Goal: Task Accomplishment & Management: Complete application form

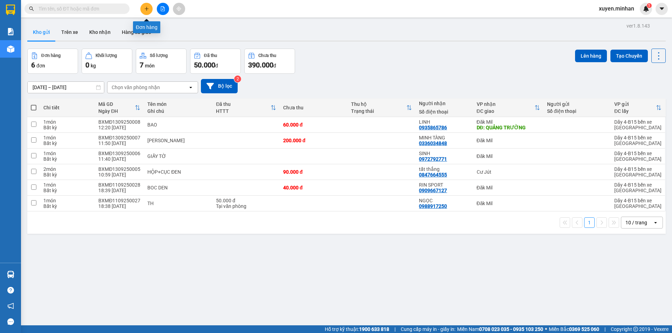
click at [144, 11] on button at bounding box center [146, 9] width 12 height 12
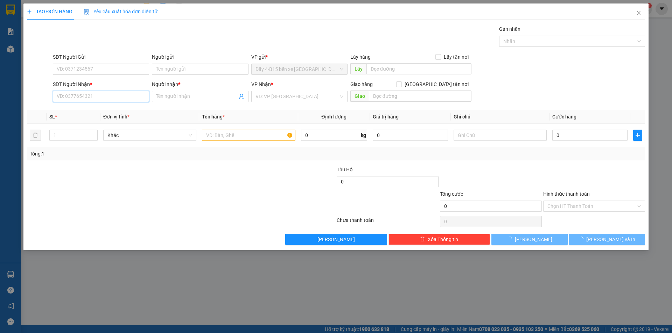
click at [90, 98] on input "SĐT Người Nhận *" at bounding box center [101, 96] width 96 height 11
click at [83, 97] on input "179" at bounding box center [101, 96] width 96 height 11
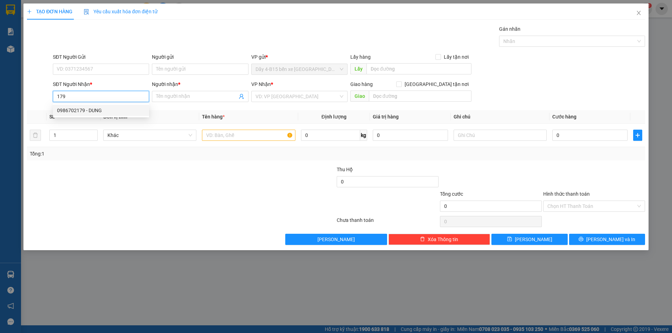
click at [92, 109] on div "0986702179 - DUNG" at bounding box center [101, 111] width 88 height 8
type input "0986702179"
type input "DUNG"
type input "CX [PERSON_NAME]"
type input "0986702179"
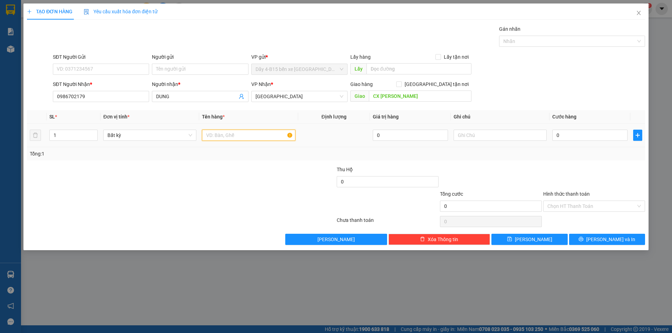
click at [213, 138] on input "text" at bounding box center [248, 135] width 93 height 11
type input "tx"
click at [580, 135] on input "0" at bounding box center [589, 135] width 75 height 11
type input "1"
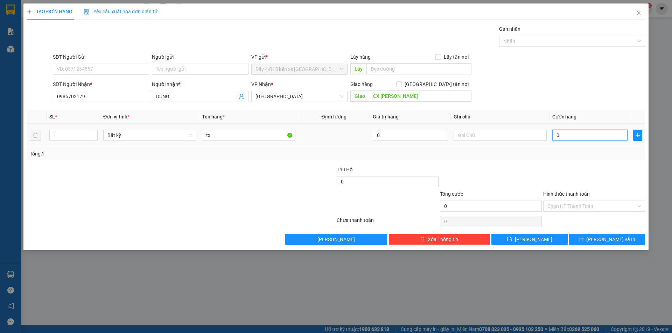
type input "1"
type input "10"
type input "100"
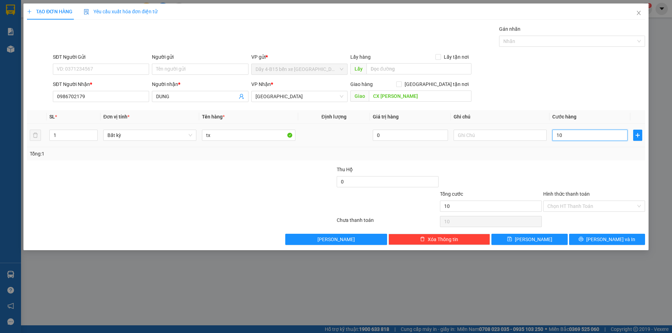
type input "100"
click at [316, 99] on span "[GEOGRAPHIC_DATA]" at bounding box center [299, 96] width 88 height 10
type input "100.000"
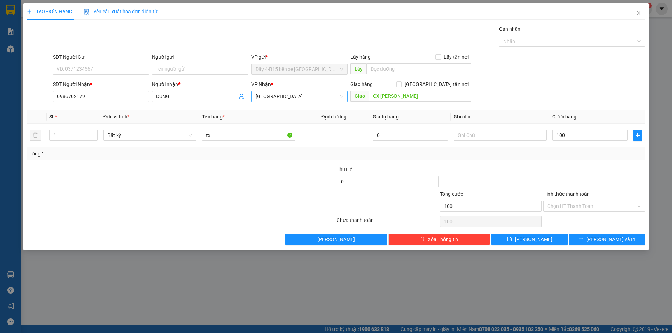
type input "100.000"
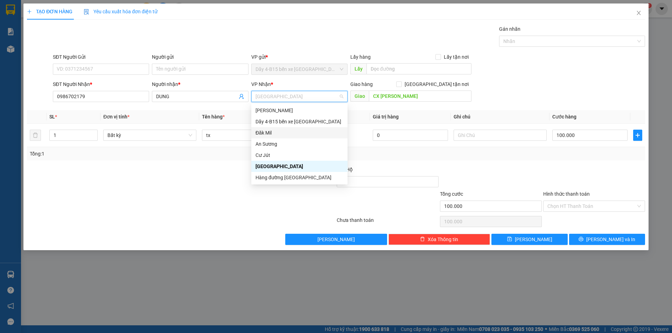
click at [289, 130] on div "Đăk Mil" at bounding box center [299, 133] width 88 height 8
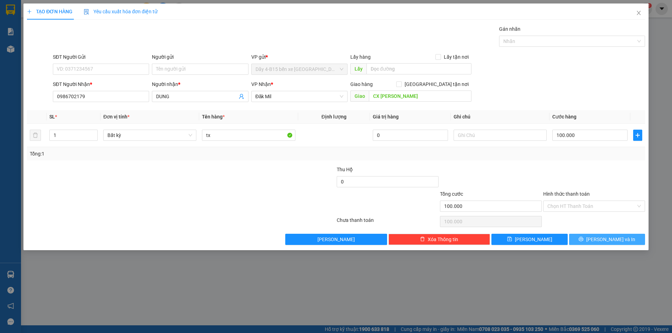
drag, startPoint x: 594, startPoint y: 239, endPoint x: 612, endPoint y: 69, distance: 171.4
click at [623, 96] on div "Transit Pickup Surcharge Ids Transit Deliver Surcharge Ids Transit Deliver Surc…" at bounding box center [336, 135] width 618 height 220
click at [401, 85] on input "[GEOGRAPHIC_DATA] tận nơi" at bounding box center [398, 84] width 5 height 5
checkbox input "true"
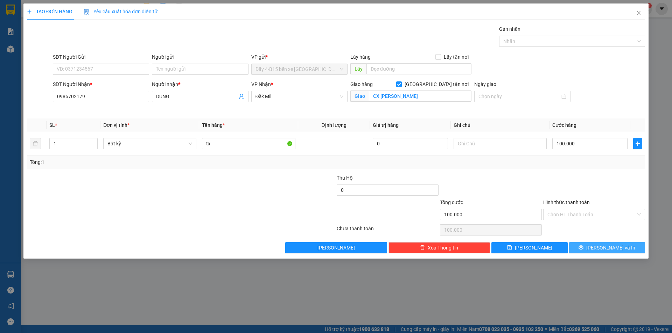
click at [588, 250] on button "[PERSON_NAME] và In" at bounding box center [607, 247] width 76 height 11
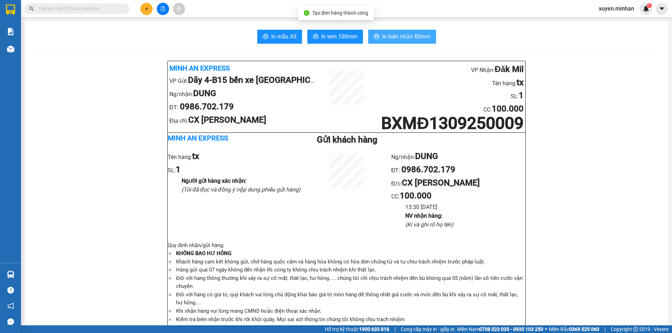
click at [390, 35] on span "In biên nhận 80mm" at bounding box center [406, 36] width 48 height 9
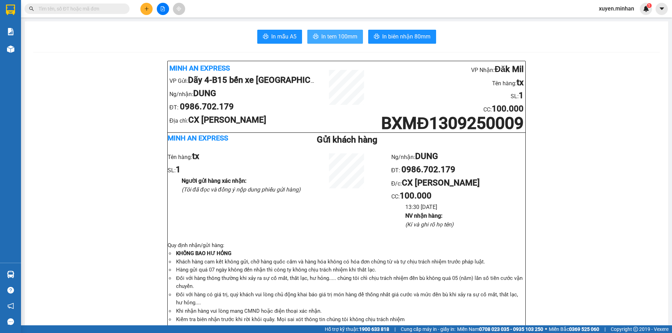
click at [347, 40] on span "In tem 100mm" at bounding box center [339, 36] width 36 height 9
click at [146, 8] on icon "plus" at bounding box center [146, 8] width 5 height 5
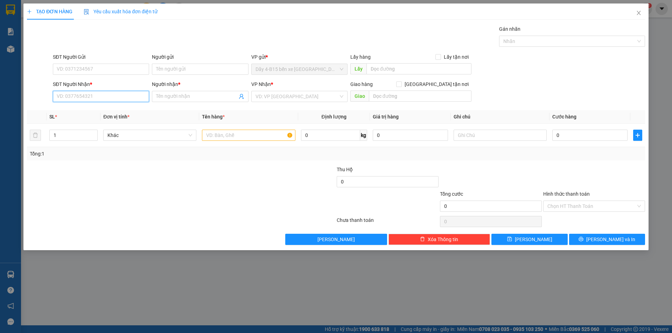
click at [135, 99] on input "SĐT Người Nhận *" at bounding box center [101, 96] width 96 height 11
type input "0362647569"
click at [187, 94] on input "Người nhận *" at bounding box center [196, 97] width 81 height 8
click at [130, 96] on input "0362647569" at bounding box center [101, 96] width 96 height 11
click at [122, 111] on div "0362647569 - THỊNH" at bounding box center [101, 111] width 88 height 8
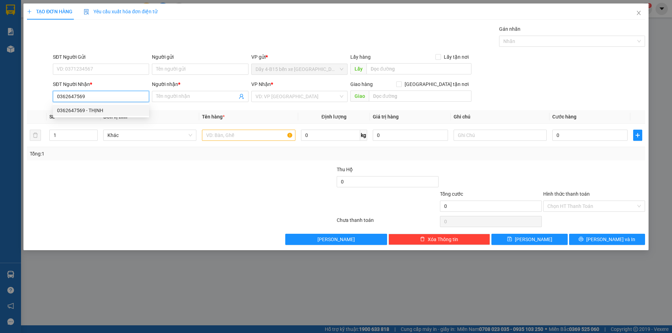
type input "THỊNH"
type input "DAKSONG"
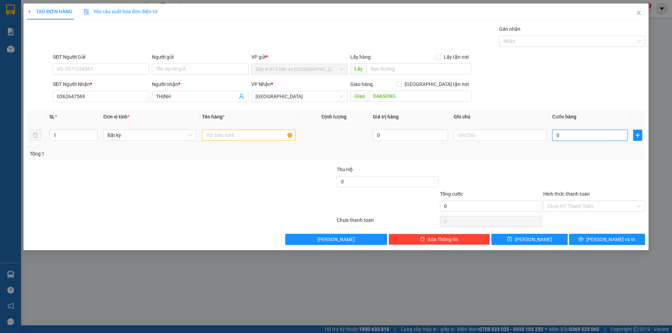
click at [557, 138] on input "0" at bounding box center [589, 135] width 75 height 11
type input "3"
type input "30"
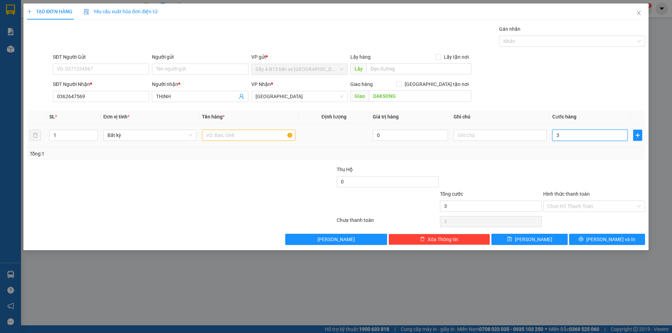
type input "30"
type input "300"
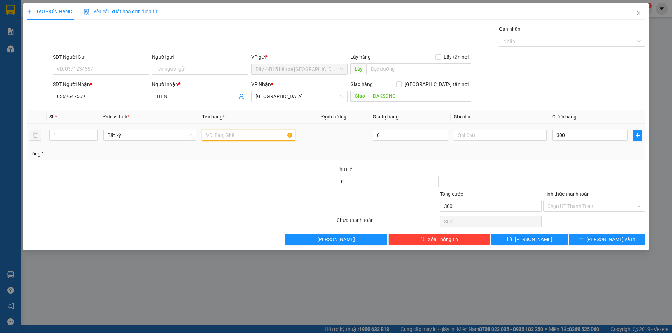
type input "300.000"
click at [266, 136] on input "text" at bounding box center [248, 135] width 93 height 11
type input "xe máy"
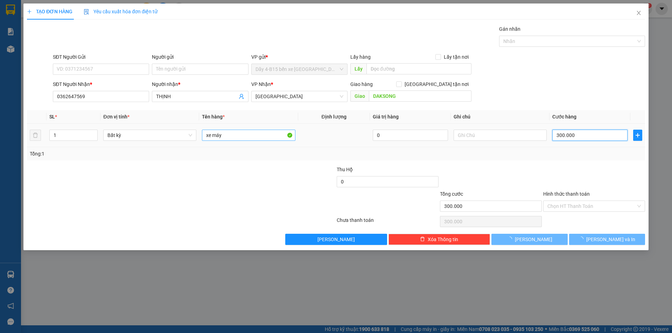
type input "0"
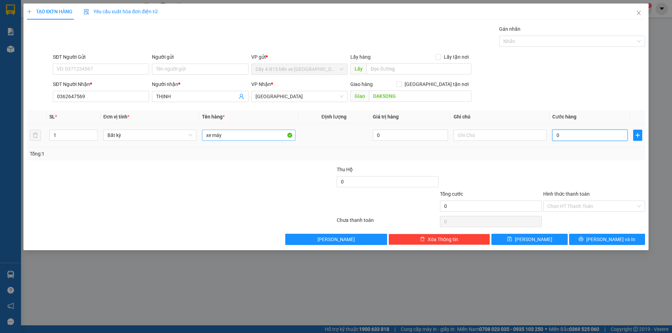
type input "30"
type input "300"
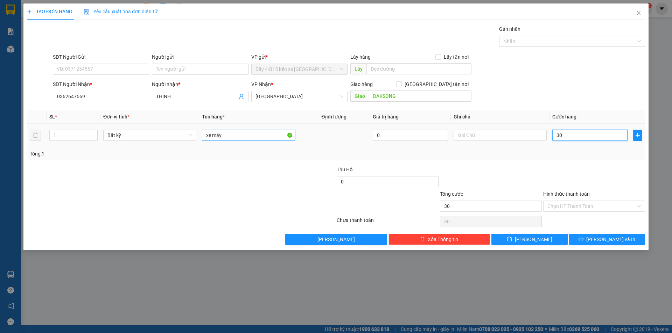
type input "300"
type input "300.000"
click at [390, 96] on input "DAKSONG" at bounding box center [420, 96] width 102 height 11
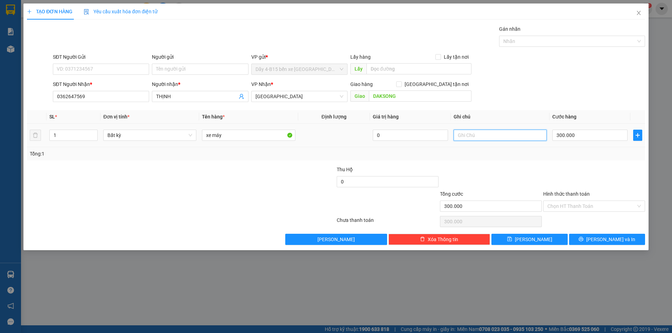
click at [473, 136] on input "text" at bounding box center [499, 135] width 93 height 11
type input "không bao bể"
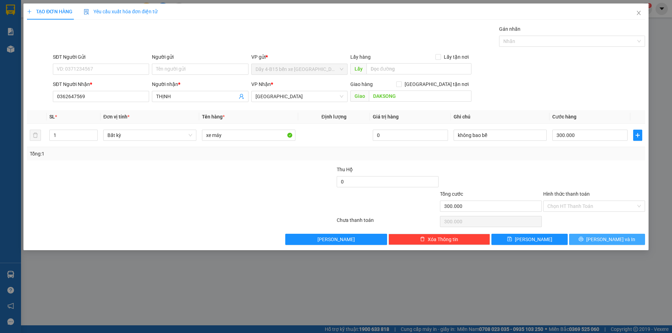
click at [583, 241] on icon "printer" at bounding box center [581, 239] width 5 height 5
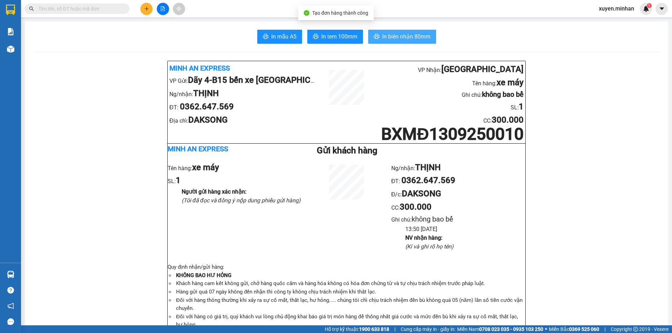
click at [424, 37] on span "In biên nhận 80mm" at bounding box center [406, 36] width 48 height 9
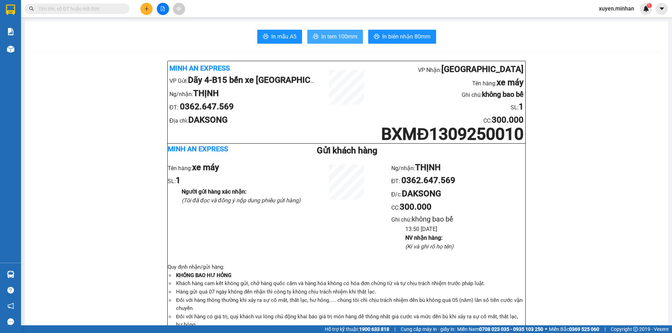
click at [326, 38] on span "In tem 100mm" at bounding box center [339, 36] width 36 height 9
click at [144, 40] on div "In mẫu A5 In tem 100mm In biên nhận 80mm" at bounding box center [346, 37] width 626 height 14
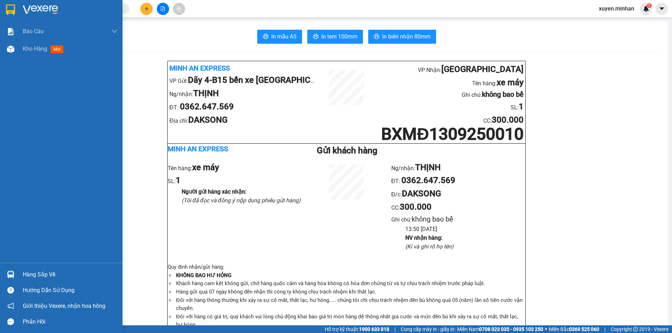
click at [8, 6] on img at bounding box center [10, 10] width 9 height 10
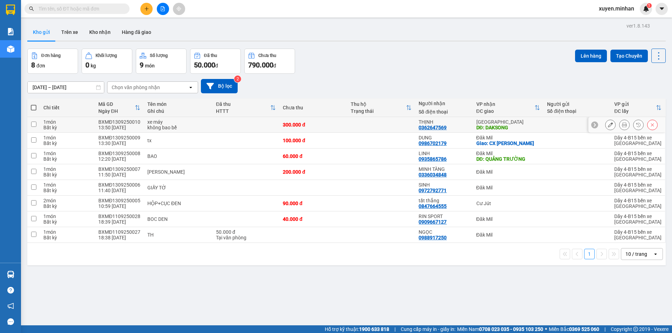
click at [34, 125] on input "checkbox" at bounding box center [33, 124] width 5 height 5
checkbox input "true"
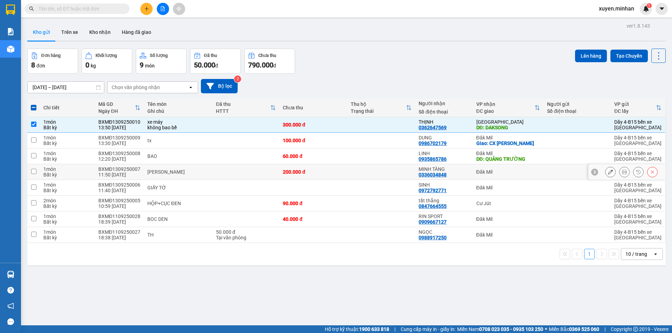
click at [33, 172] on input "checkbox" at bounding box center [33, 171] width 5 height 5
checkbox input "true"
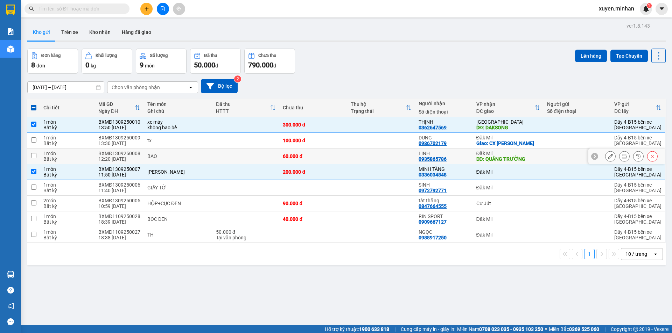
click at [34, 155] on input "checkbox" at bounding box center [33, 155] width 5 height 5
checkbox input "true"
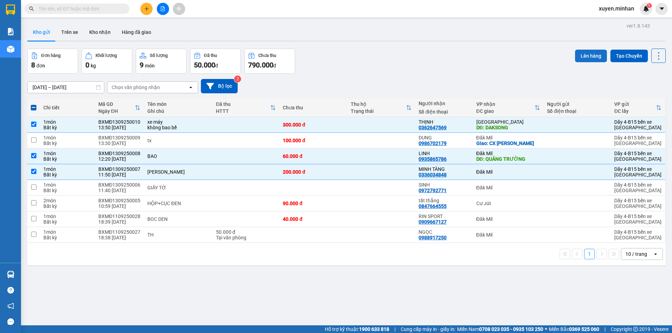
click at [585, 59] on button "Lên hàng" at bounding box center [591, 56] width 32 height 13
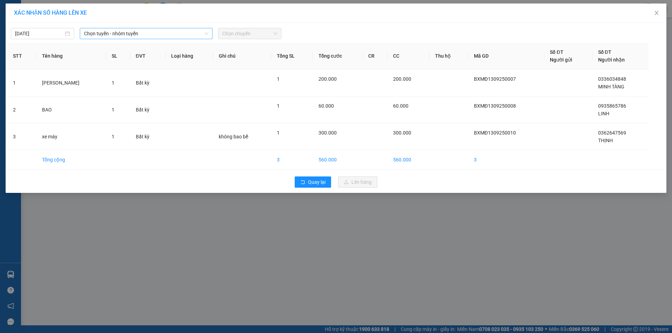
click at [192, 37] on span "Chọn tuyến - nhóm tuyến" at bounding box center [146, 33] width 124 height 10
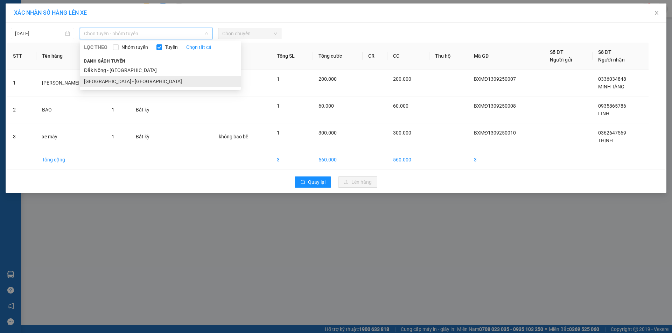
click at [150, 83] on li "[GEOGRAPHIC_DATA] - [GEOGRAPHIC_DATA]" at bounding box center [160, 81] width 161 height 11
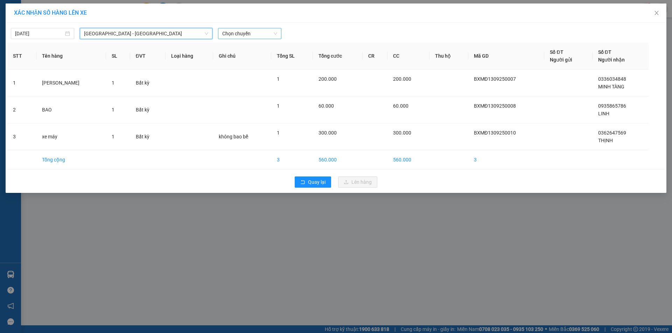
click at [241, 33] on span "Chọn chuyến" at bounding box center [249, 33] width 55 height 10
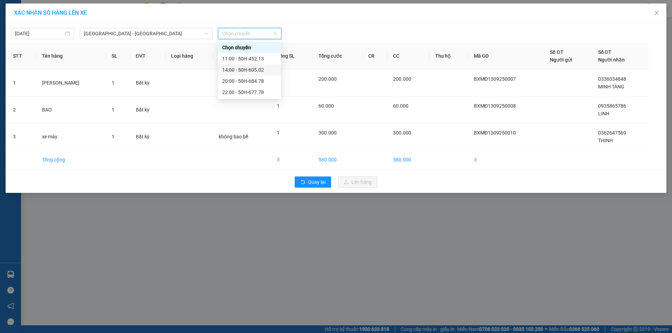
click at [252, 69] on div "14:00 - 50H-605.02" at bounding box center [249, 70] width 55 height 8
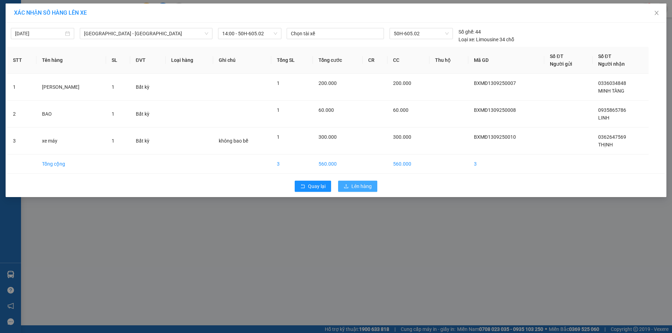
click at [356, 188] on span "Lên hàng" at bounding box center [361, 187] width 20 height 8
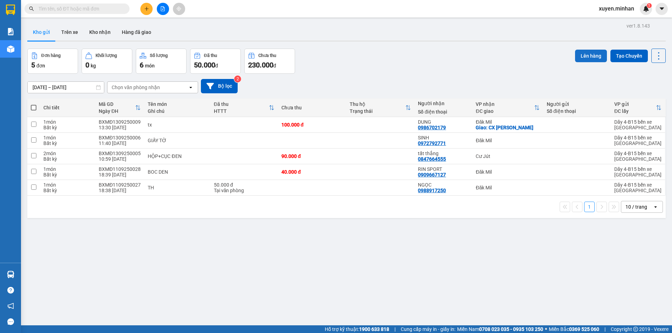
click at [588, 56] on button "Lên hàng" at bounding box center [591, 56] width 32 height 13
click at [484, 65] on div "Đơn hàng 5 đơn Khối lượng 0 kg Số lượng 6 món Đã thu 50.000 đ Chưa thu 230.000 …" at bounding box center [346, 61] width 638 height 25
click at [163, 8] on icon "file-add" at bounding box center [163, 8] width 4 height 5
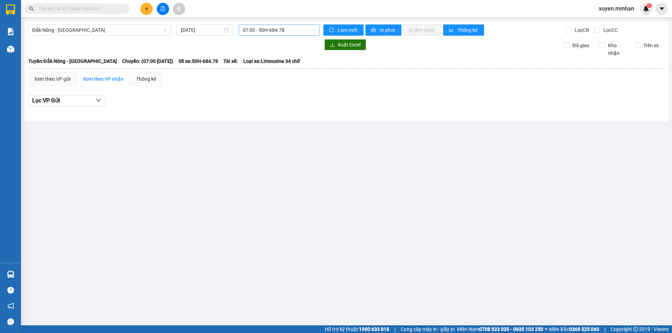
click at [264, 29] on span "07:00 - 50H-684.78" at bounding box center [279, 30] width 73 height 10
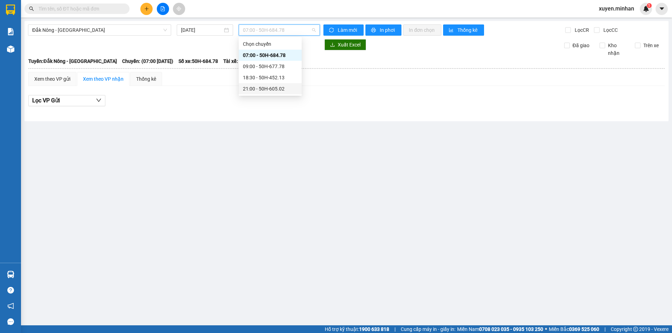
click at [270, 90] on div "21:00 - 50H-605.02" at bounding box center [270, 89] width 55 height 8
click at [206, 31] on input "[DATE]" at bounding box center [202, 30] width 42 height 8
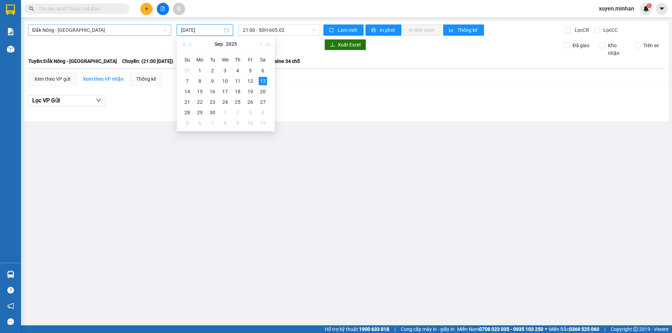
click at [126, 30] on span "Đắk Nông - [GEOGRAPHIC_DATA]" at bounding box center [99, 30] width 135 height 10
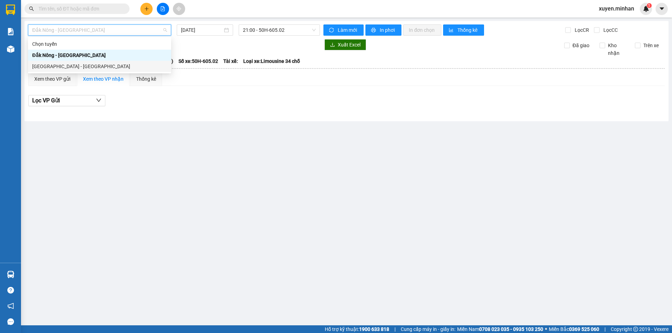
click at [78, 66] on div "[GEOGRAPHIC_DATA] - [GEOGRAPHIC_DATA]" at bounding box center [99, 67] width 135 height 8
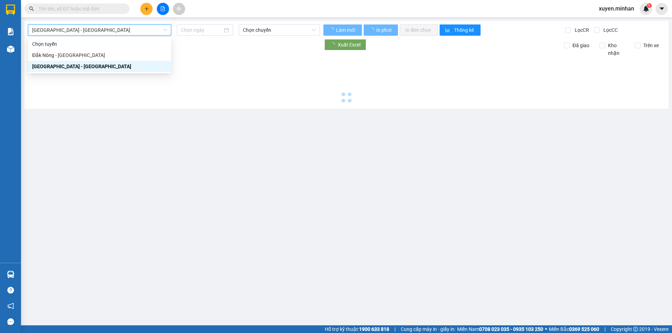
type input "[DATE]"
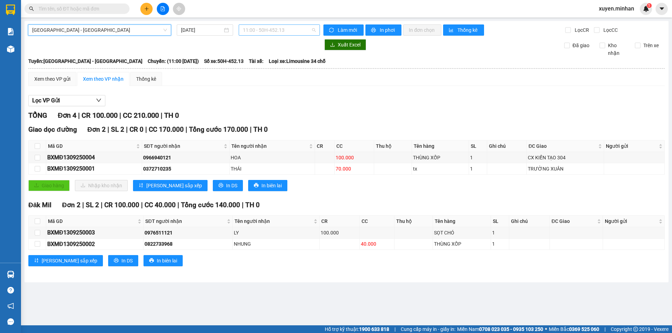
click at [302, 31] on span "11:00 - 50H-452.13" at bounding box center [279, 30] width 73 height 10
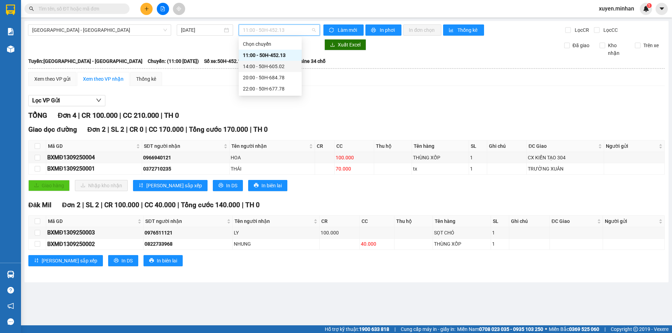
click at [282, 66] on div "14:00 - 50H-605.02" at bounding box center [270, 67] width 55 height 8
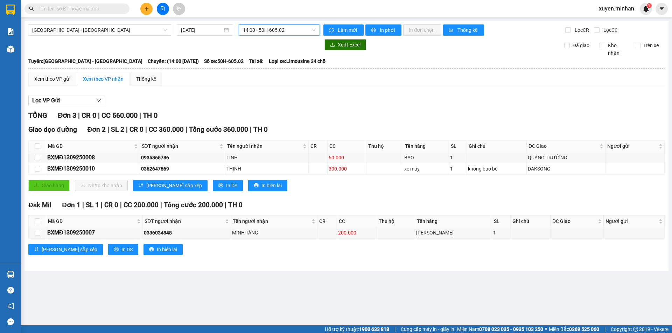
click at [398, 104] on div "Lọc VP Gửi" at bounding box center [346, 101] width 636 height 12
click at [385, 30] on span "In phơi" at bounding box center [388, 30] width 16 height 8
click at [143, 10] on button at bounding box center [146, 9] width 12 height 12
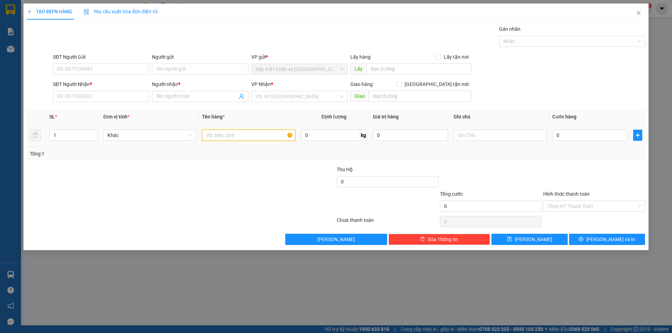
click at [230, 135] on input "text" at bounding box center [248, 135] width 93 height 11
type input "th giâÝ"
click at [70, 132] on input "1" at bounding box center [74, 135] width 48 height 10
type input "4"
click at [81, 97] on input "SĐT Người Nhận *" at bounding box center [101, 96] width 96 height 11
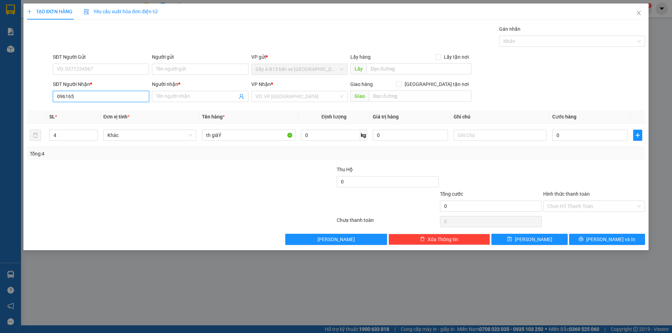
type input "096165"
click at [109, 75] on div "SĐT Người Gửi VD: 0371234567" at bounding box center [101, 65] width 96 height 24
click at [110, 74] on input "SĐT Người Gửi" at bounding box center [101, 69] width 96 height 11
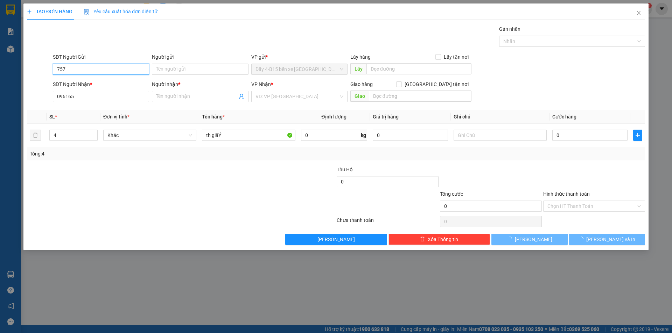
type input "757"
click at [99, 89] on div "SĐT Người Nhận *" at bounding box center [101, 85] width 96 height 10
click at [98, 93] on input "096165" at bounding box center [101, 96] width 96 height 11
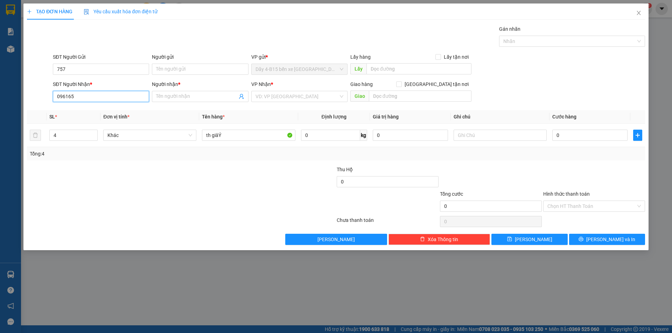
click at [98, 93] on input "096165" at bounding box center [101, 96] width 96 height 11
click at [98, 93] on input "757" at bounding box center [101, 96] width 96 height 11
drag, startPoint x: 85, startPoint y: 129, endPoint x: 73, endPoint y: 92, distance: 39.3
click at [85, 130] on div "0961635757 - MẮT KÍNH ĐẮKMIL" at bounding box center [101, 133] width 88 height 8
type input "0961635757"
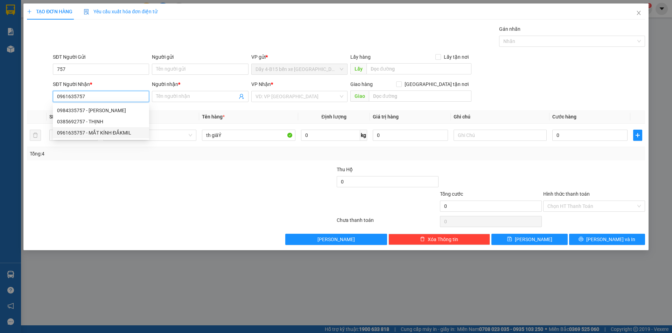
type input "MẮT KÍNH ĐẮKMIL"
checkbox input "true"
type input "GIAO"
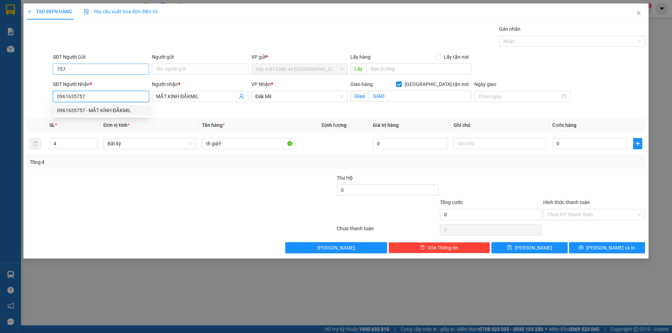
type input "0961635757"
drag, startPoint x: 73, startPoint y: 69, endPoint x: 21, endPoint y: 82, distance: 53.9
click at [21, 82] on div "TẠO ĐƠN HÀNG Yêu cầu xuất hóa đơn điện tử Transit Pickup Surcharge Ids Transit …" at bounding box center [336, 166] width 672 height 333
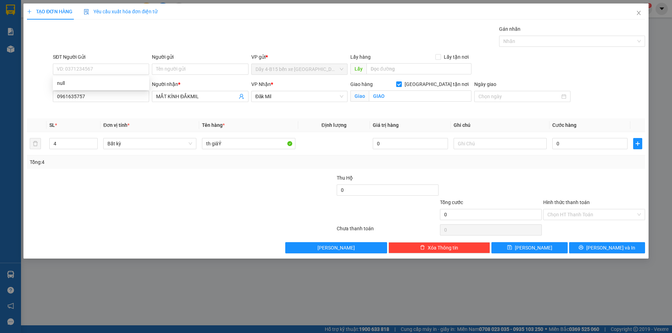
drag, startPoint x: 199, startPoint y: 186, endPoint x: 257, endPoint y: 171, distance: 59.8
click at [200, 187] on div at bounding box center [129, 186] width 206 height 24
click at [566, 146] on input "0" at bounding box center [589, 143] width 75 height 11
type input "2"
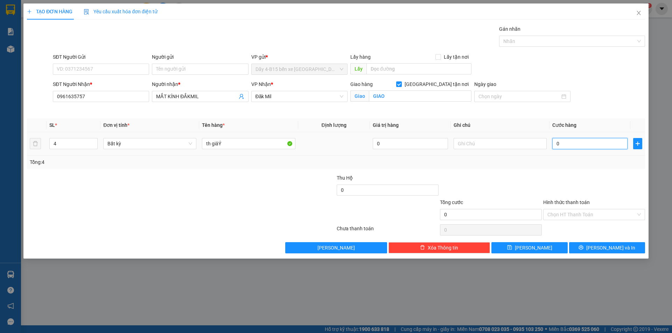
type input "2"
type input "20"
type input "200"
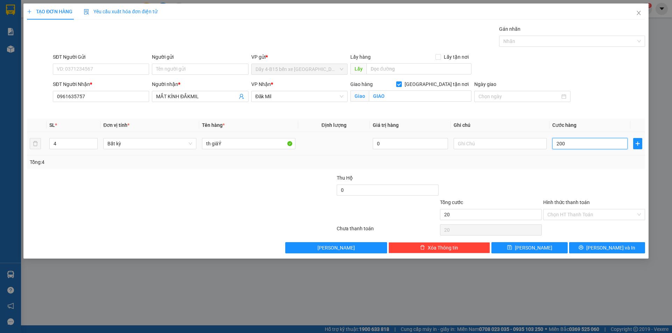
type input "200"
type input "200.000"
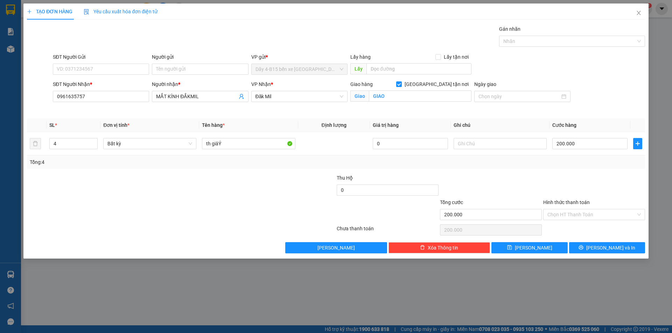
click at [582, 192] on div at bounding box center [593, 186] width 103 height 24
click at [620, 247] on span "[PERSON_NAME] và In" at bounding box center [610, 248] width 49 height 8
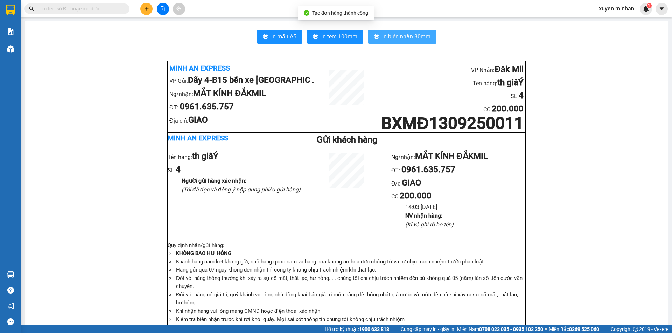
click at [423, 39] on span "In biên nhận 80mm" at bounding box center [406, 36] width 48 height 9
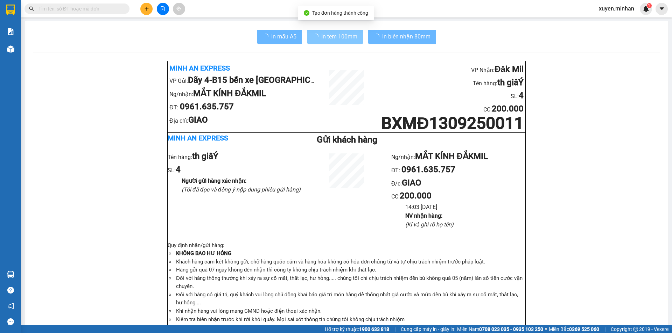
click at [324, 38] on span "In tem 100mm" at bounding box center [339, 36] width 36 height 9
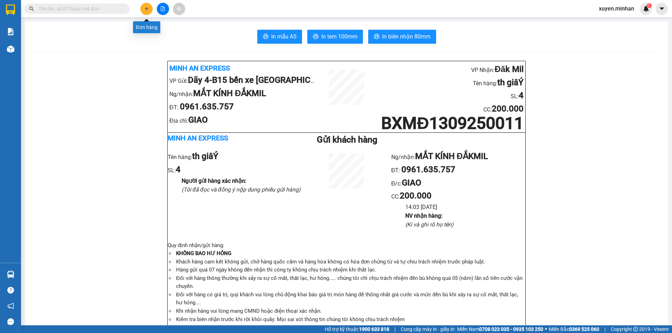
click at [145, 9] on icon "plus" at bounding box center [146, 8] width 5 height 5
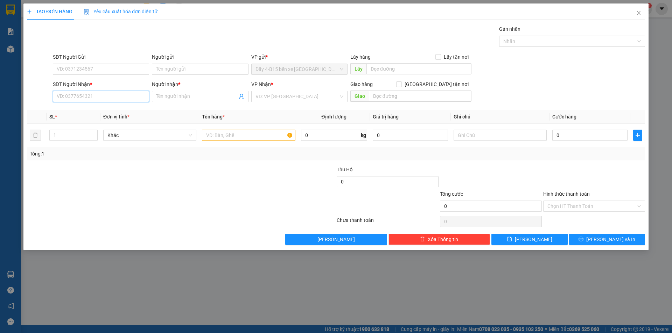
click at [89, 98] on input "SĐT Người Nhận *" at bounding box center [101, 96] width 96 height 11
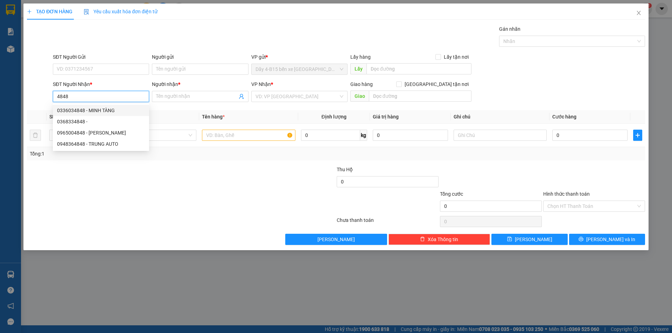
click at [96, 112] on div "0336034848 - MINH TÀNG" at bounding box center [101, 111] width 88 height 8
type input "0336034848"
type input "MINH TÀNG"
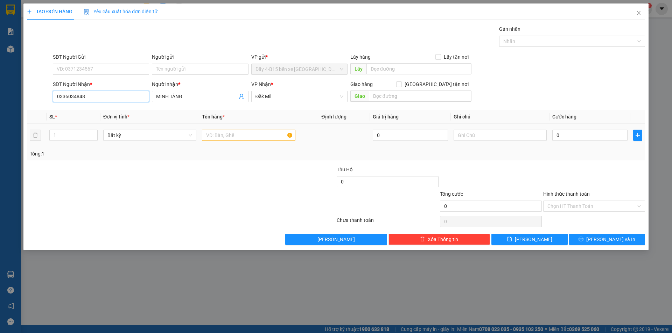
type input "0336034848"
click at [234, 135] on input "text" at bounding box center [248, 135] width 93 height 11
type input "THÙNG DÀI"
click at [589, 134] on input "0" at bounding box center [589, 135] width 75 height 11
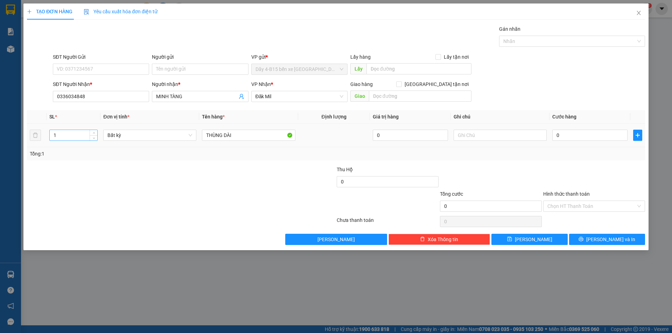
click at [59, 134] on input "1" at bounding box center [74, 135] width 48 height 10
type input "4"
click at [568, 133] on input "0" at bounding box center [589, 135] width 75 height 11
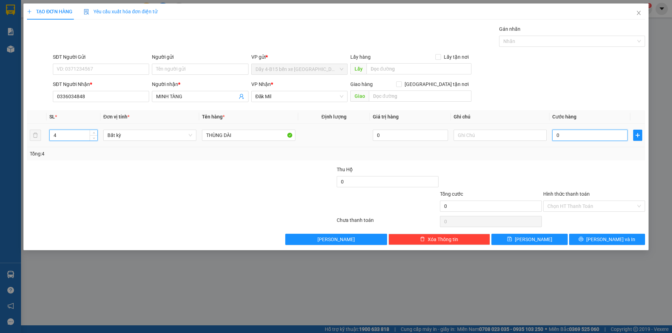
click at [568, 133] on input "0" at bounding box center [589, 135] width 75 height 11
type input "2"
type input "20"
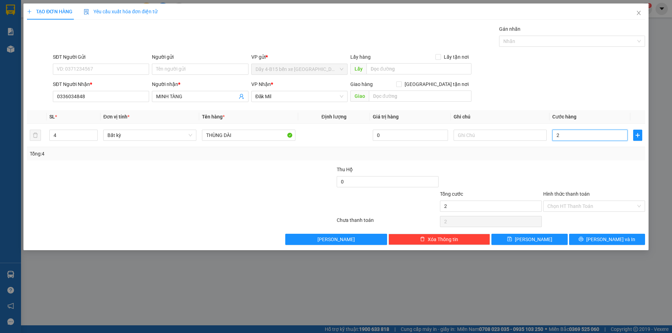
type input "20"
type input "200"
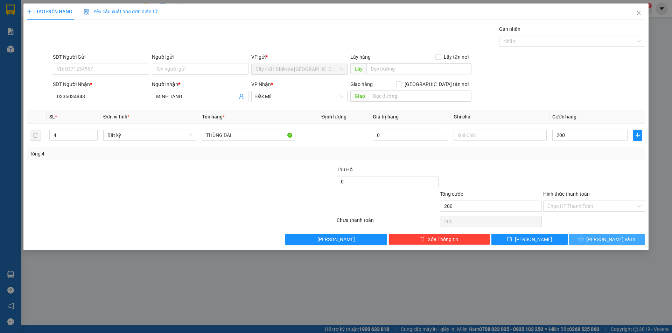
type input "200.000"
click at [599, 238] on button "[PERSON_NAME] và In" at bounding box center [607, 239] width 76 height 11
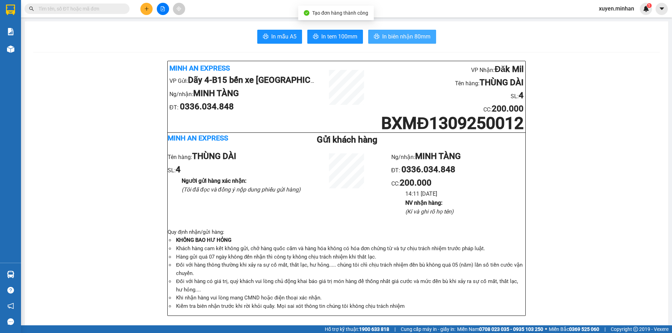
click at [386, 33] on span "In biên nhận 80mm" at bounding box center [406, 36] width 48 height 9
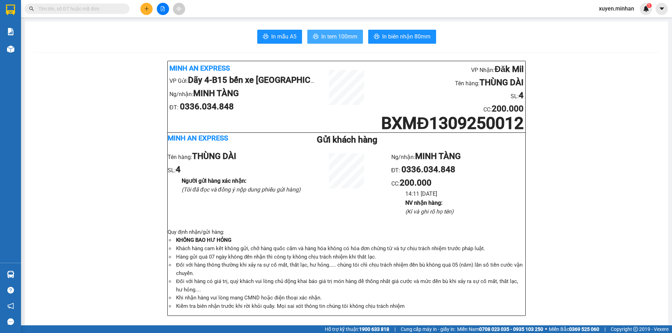
click at [347, 40] on span "In tem 100mm" at bounding box center [339, 36] width 36 height 9
click at [146, 11] on button at bounding box center [146, 9] width 12 height 12
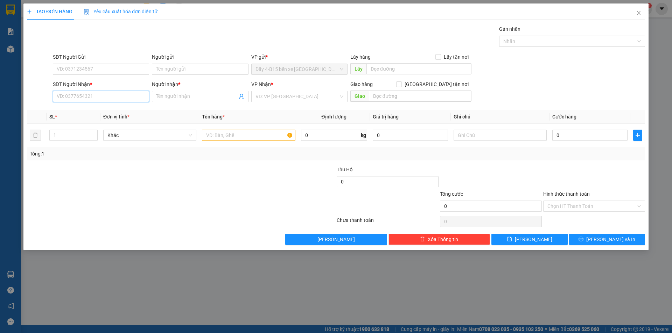
click at [112, 96] on input "SĐT Người Nhận *" at bounding box center [101, 96] width 96 height 11
type input "0332555880"
click at [169, 97] on input "Người nhận *" at bounding box center [196, 97] width 81 height 8
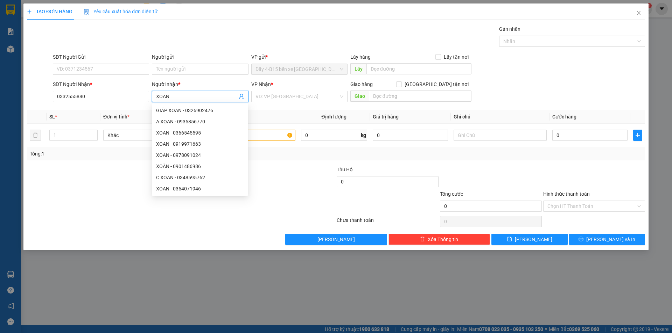
type input "XOAN"
click at [280, 169] on div at bounding box center [284, 178] width 103 height 24
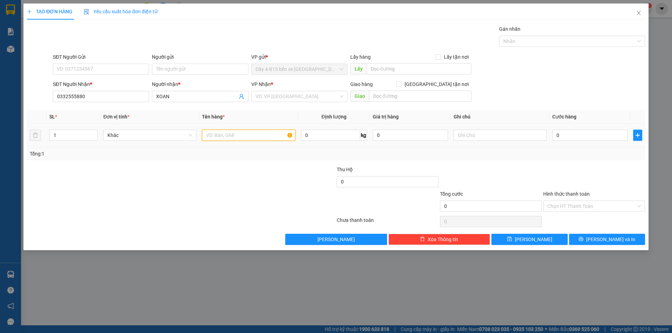
click at [247, 134] on input "text" at bounding box center [248, 135] width 93 height 11
type input "GIẤY TỜ"
click at [273, 96] on input "search" at bounding box center [296, 96] width 83 height 10
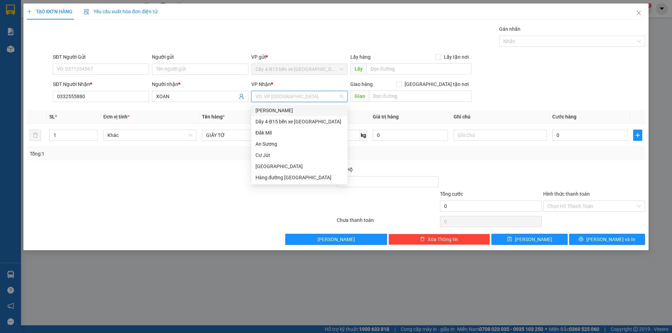
click at [281, 110] on div "[PERSON_NAME]" at bounding box center [299, 111] width 88 height 8
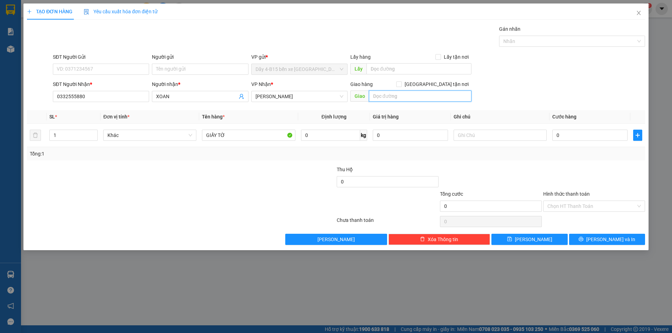
click at [413, 97] on input "text" at bounding box center [420, 96] width 102 height 11
type input "EPO"
click at [569, 134] on input "0" at bounding box center [589, 135] width 75 height 11
type input "5"
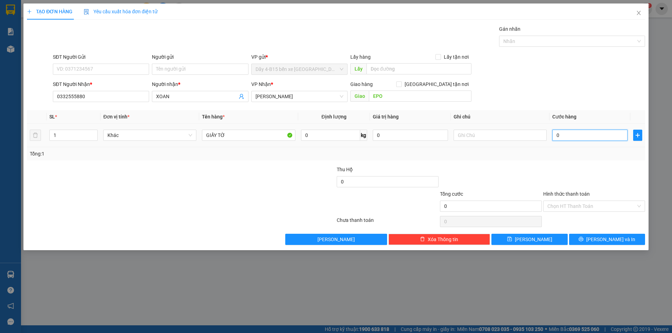
type input "5"
type input "50"
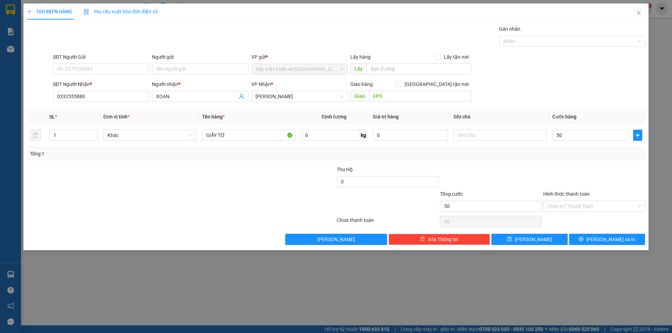
type input "50.000"
click at [577, 163] on div "Transit Pickup Surcharge Ids Transit Deliver Surcharge Ids Transit Deliver Surc…" at bounding box center [336, 135] width 618 height 220
click at [613, 207] on input "Hình thức thanh toán" at bounding box center [591, 206] width 89 height 10
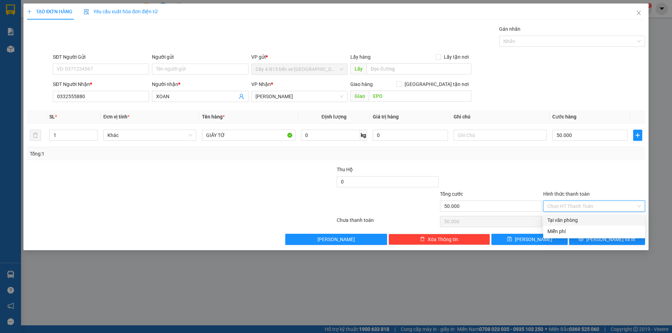
click at [563, 221] on div "Tại văn phòng" at bounding box center [593, 221] width 93 height 8
type input "0"
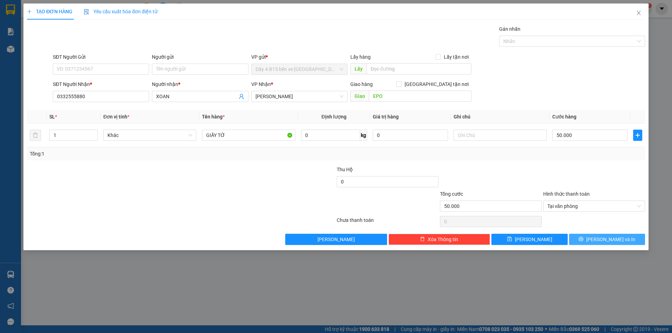
click at [608, 241] on span "[PERSON_NAME] và In" at bounding box center [610, 240] width 49 height 8
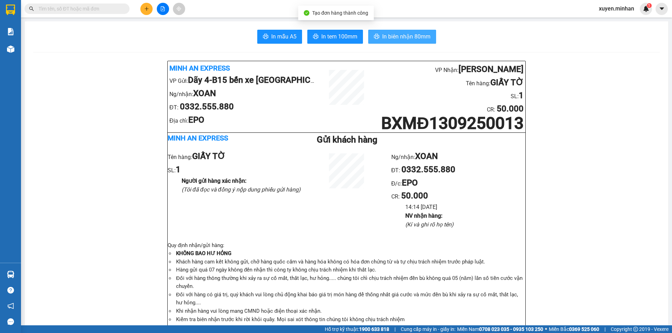
click at [411, 34] on span "In biên nhận 80mm" at bounding box center [406, 36] width 48 height 9
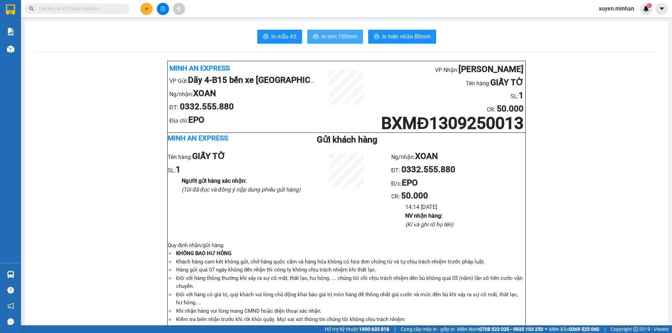
click at [344, 38] on span "In tem 100mm" at bounding box center [339, 36] width 36 height 9
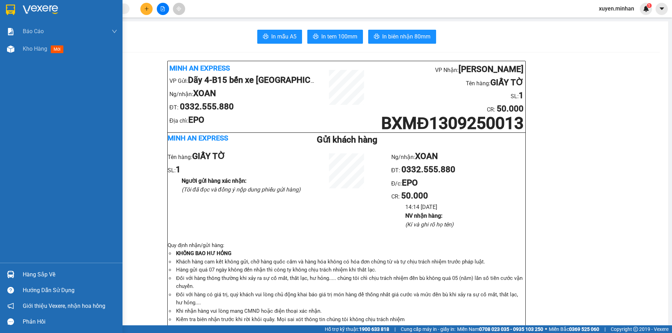
click at [6, 9] on img at bounding box center [10, 10] width 9 height 10
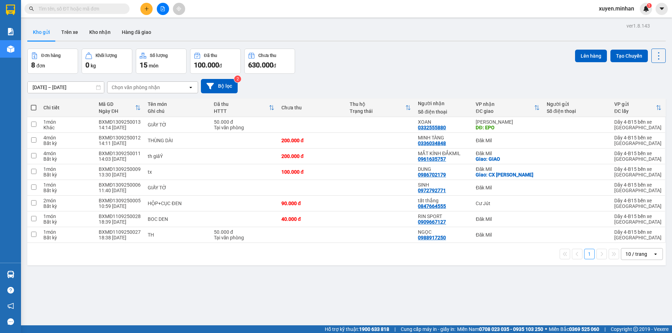
click at [428, 72] on div "Đơn hàng 8 đơn Khối lượng 0 kg Số lượng 15 món Đã thu 100.000 đ Chưa thu 630.00…" at bounding box center [346, 61] width 638 height 25
click at [608, 126] on icon at bounding box center [610, 124] width 5 height 5
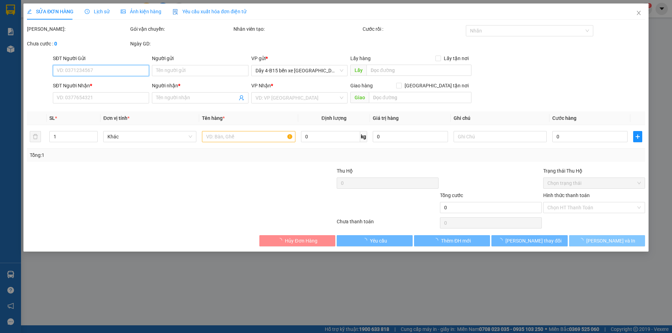
type input "0332555880"
type input "XOAN"
type input "EPO"
type input "50.000"
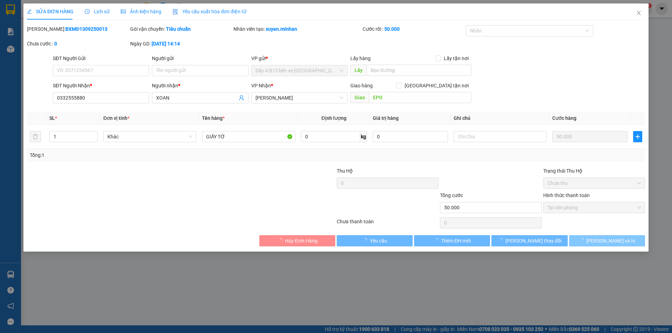
click at [603, 241] on span "[PERSON_NAME] và In" at bounding box center [610, 241] width 49 height 8
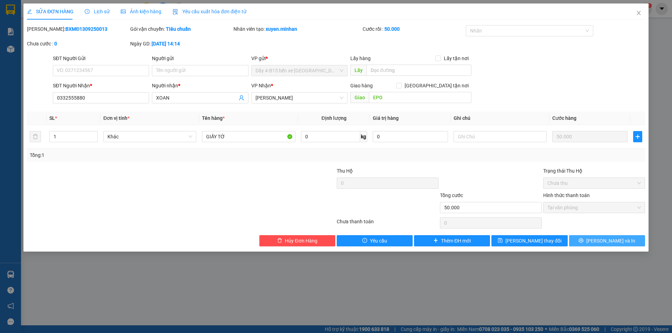
click at [611, 240] on span "[PERSON_NAME] và In" at bounding box center [610, 241] width 49 height 8
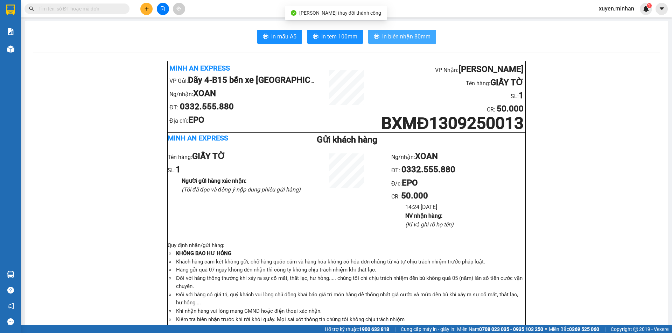
click at [390, 38] on span "In biên nhận 80mm" at bounding box center [406, 36] width 48 height 9
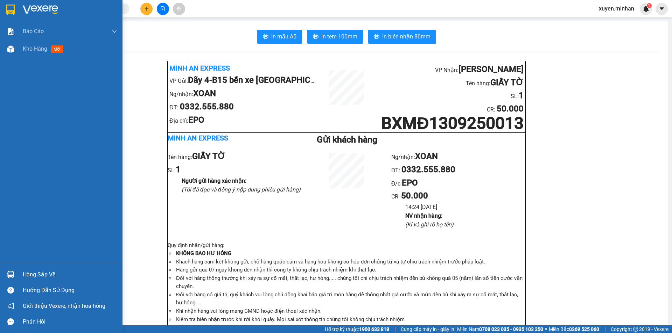
click at [11, 15] on div at bounding box center [11, 9] width 12 height 12
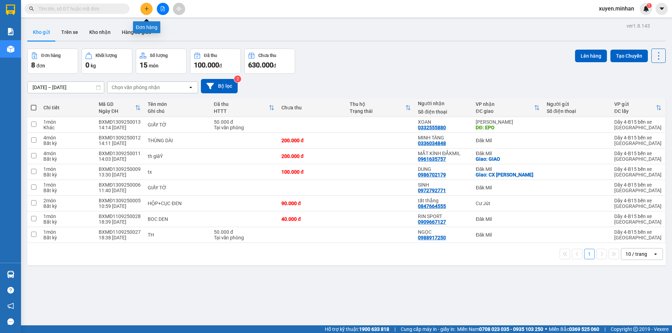
click at [146, 11] on icon "plus" at bounding box center [146, 8] width 5 height 5
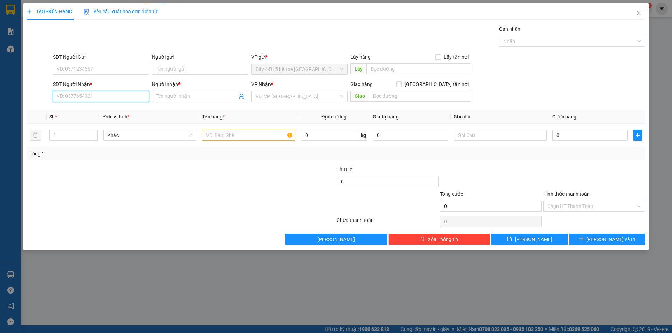
click at [107, 97] on input "SĐT Người Nhận *" at bounding box center [101, 96] width 96 height 11
click at [109, 112] on div "0362143143 - [PERSON_NAME]" at bounding box center [101, 111] width 88 height 8
type input "0362143143"
type input "[PERSON_NAME]"
type input "0362143143"
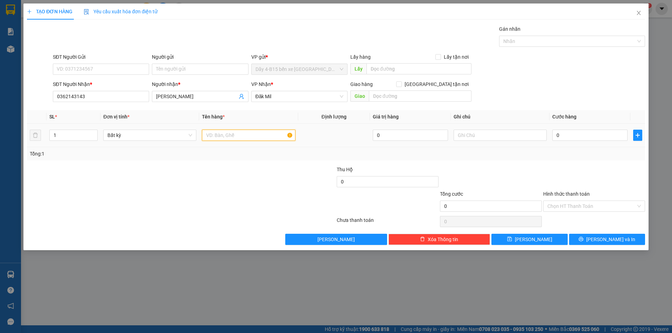
click at [223, 133] on input "text" at bounding box center [248, 135] width 93 height 11
type input "THÙNG"
click at [582, 135] on input "0" at bounding box center [589, 135] width 75 height 11
type input "5"
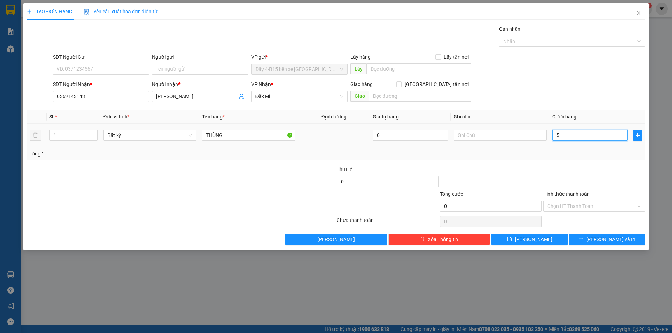
type input "5"
type input "50"
click at [616, 240] on span "[PERSON_NAME] và In" at bounding box center [610, 240] width 49 height 8
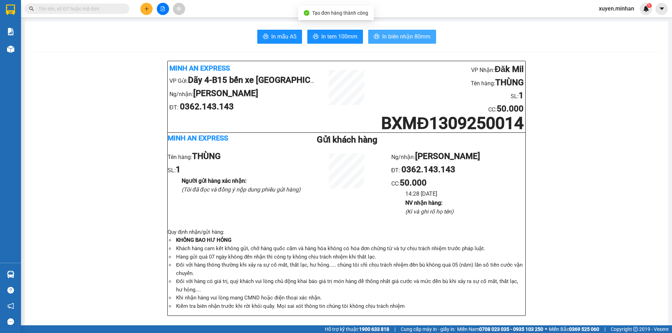
click at [403, 38] on span "In biên nhận 80mm" at bounding box center [406, 36] width 48 height 9
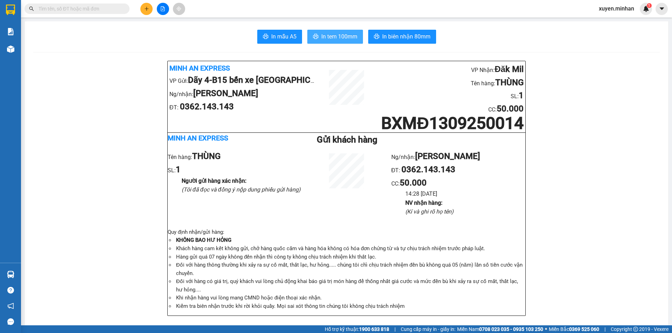
click at [338, 38] on span "In tem 100mm" at bounding box center [339, 36] width 36 height 9
click at [142, 11] on button at bounding box center [146, 9] width 12 height 12
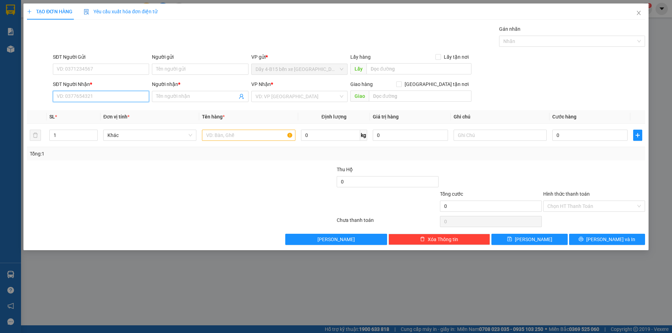
click at [97, 97] on input "SĐT Người Nhận *" at bounding box center [101, 96] width 96 height 11
click at [85, 97] on input "0905976279" at bounding box center [101, 96] width 96 height 11
type input "0905976279"
click at [178, 93] on input "Người nhận *" at bounding box center [196, 97] width 81 height 8
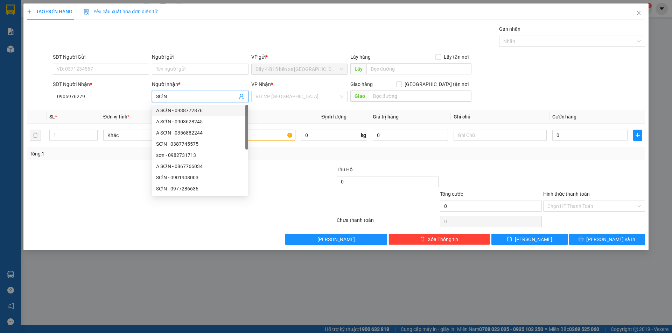
type input "SƠN"
click at [272, 108] on div "Transit Pickup Surcharge Ids Transit Deliver Surcharge Ids Transit Deliver Surc…" at bounding box center [336, 135] width 618 height 220
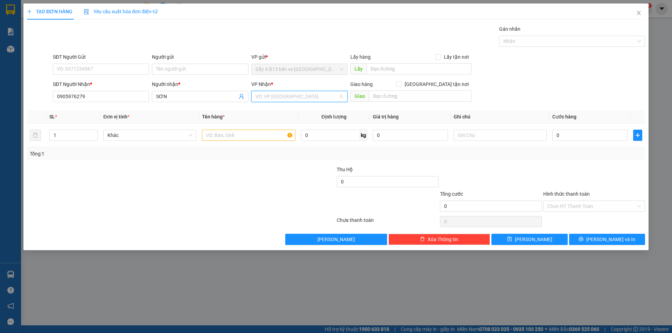
click at [297, 93] on input "search" at bounding box center [296, 96] width 83 height 10
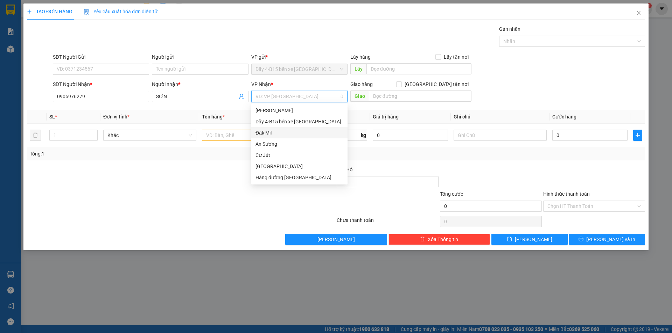
click at [276, 134] on div "Đăk Mil" at bounding box center [299, 133] width 88 height 8
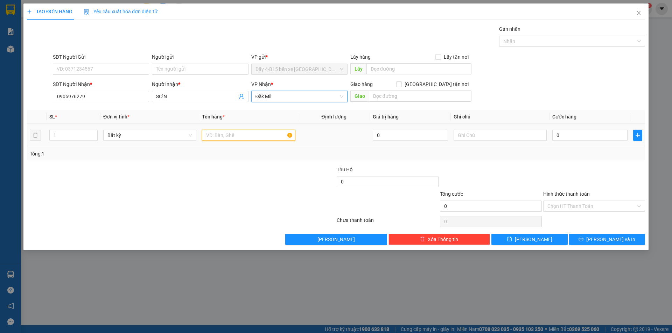
click at [267, 137] on input "text" at bounding box center [248, 135] width 93 height 11
type input "THÙNG GIẤY"
click at [561, 134] on input "0" at bounding box center [589, 135] width 75 height 11
type input "6"
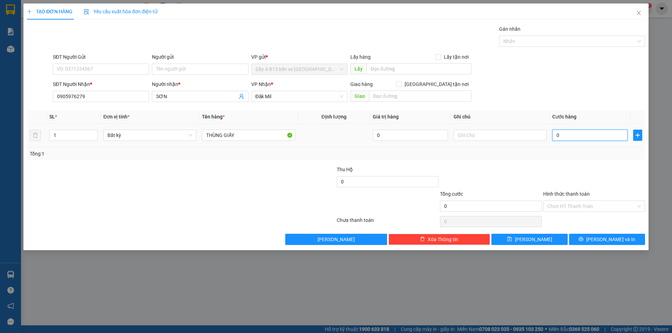
type input "6"
click at [601, 242] on span "[PERSON_NAME] và In" at bounding box center [610, 240] width 49 height 8
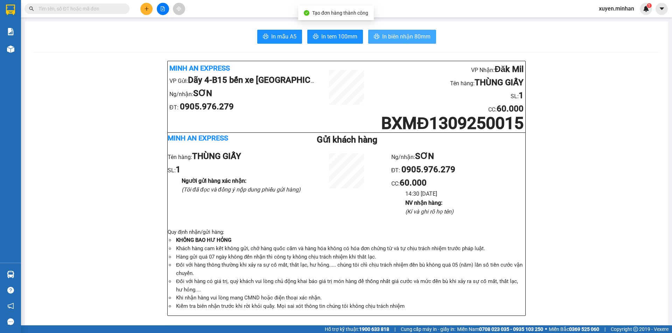
click at [414, 37] on span "In biên nhận 80mm" at bounding box center [406, 36] width 48 height 9
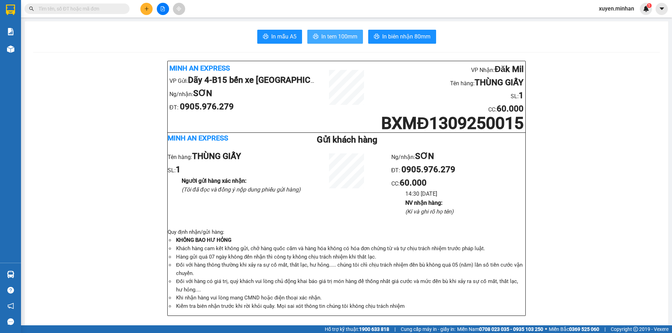
click at [328, 34] on span "In tem 100mm" at bounding box center [339, 36] width 36 height 9
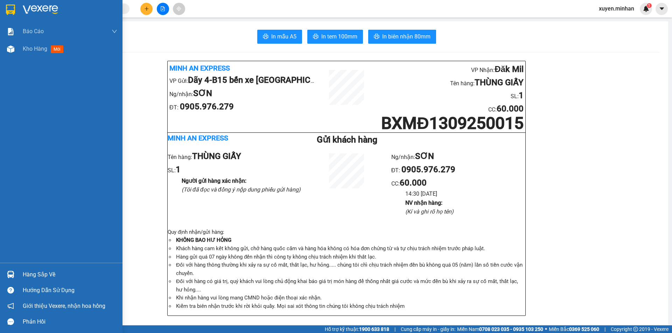
click at [12, 11] on img at bounding box center [10, 10] width 9 height 10
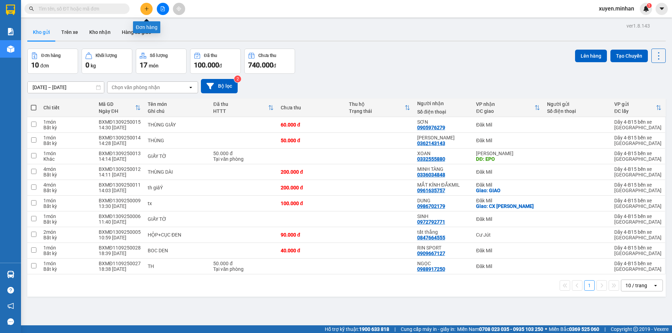
click at [148, 11] on button at bounding box center [146, 9] width 12 height 12
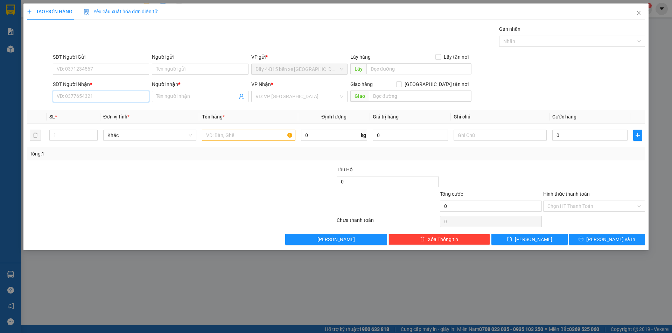
click at [100, 99] on input "SĐT Người Nhận *" at bounding box center [101, 96] width 96 height 11
click at [122, 96] on input "802" at bounding box center [101, 96] width 96 height 11
click at [116, 111] on div "0986702802 - DUYỆT" at bounding box center [101, 111] width 88 height 8
type input "0986702802"
type input "DUYỆT"
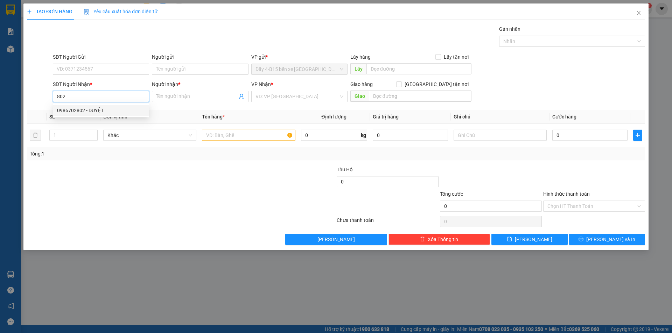
type input "PV ĐỨC MẠNH"
type input "0986702802"
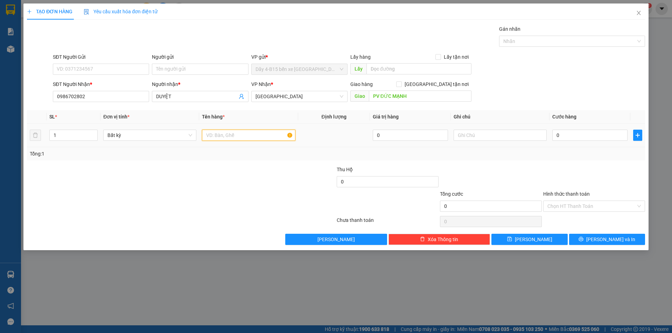
click at [234, 138] on input "text" at bounding box center [248, 135] width 93 height 11
type input "HỘP"
click at [598, 138] on input "0" at bounding box center [589, 135] width 75 height 11
type input "4"
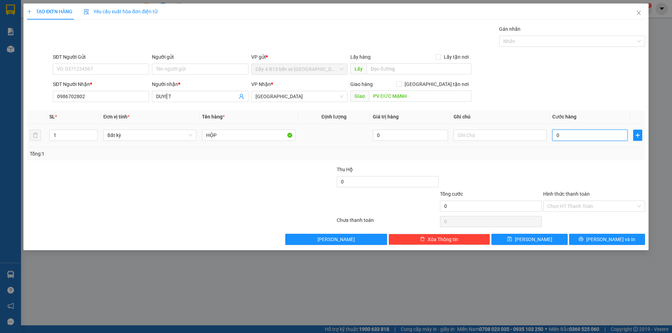
type input "4"
type input "40"
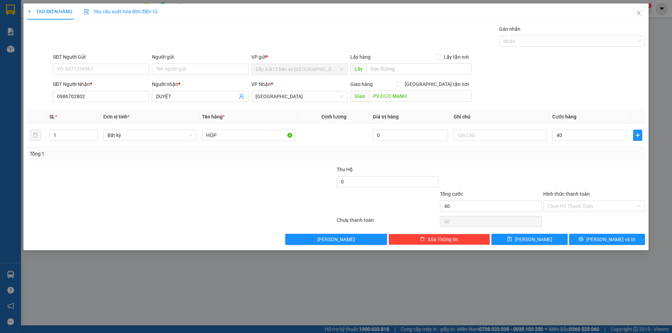
type input "40.000"
click at [560, 164] on div "Transit Pickup Surcharge Ids Transit Deliver Surcharge Ids Transit Deliver Surc…" at bounding box center [336, 135] width 618 height 220
click at [608, 240] on span "[PERSON_NAME] và In" at bounding box center [610, 240] width 49 height 8
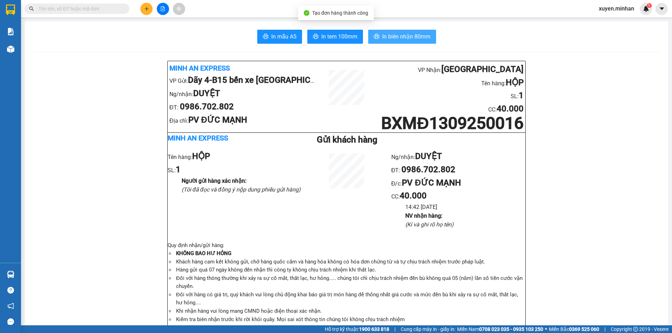
click at [426, 39] on span "In biên nhận 80mm" at bounding box center [406, 36] width 48 height 9
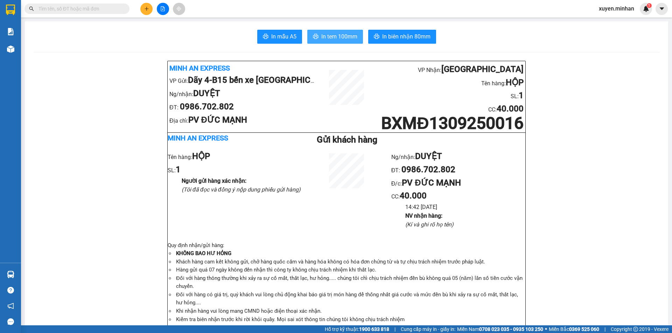
click at [325, 36] on span "In tem 100mm" at bounding box center [339, 36] width 36 height 9
click at [145, 10] on icon "plus" at bounding box center [146, 8] width 5 height 5
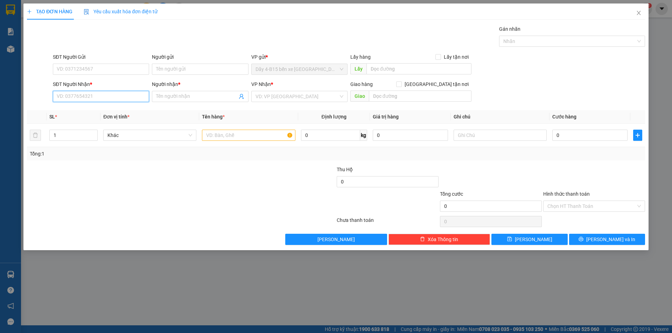
click at [108, 97] on input "SĐT Người Nhận *" at bounding box center [101, 96] width 96 height 11
click at [106, 109] on div "0819997775 - A TOÁN" at bounding box center [101, 111] width 88 height 8
type input "0819997775"
type input "A TOÁN"
type input "0819997775"
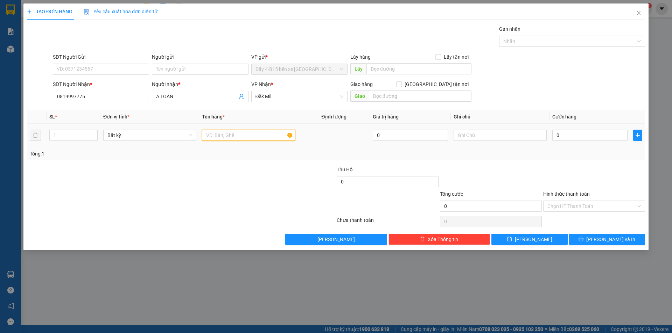
click at [252, 134] on input "text" at bounding box center [248, 135] width 93 height 11
type input "THÙNG"
click at [588, 135] on input "0" at bounding box center [589, 135] width 75 height 11
click at [537, 174] on div at bounding box center [490, 178] width 103 height 24
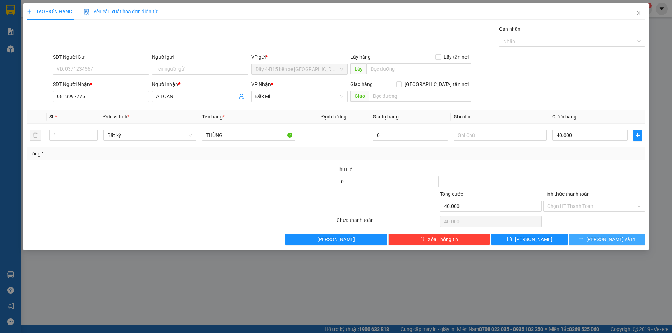
click at [607, 241] on span "[PERSON_NAME] và In" at bounding box center [610, 240] width 49 height 8
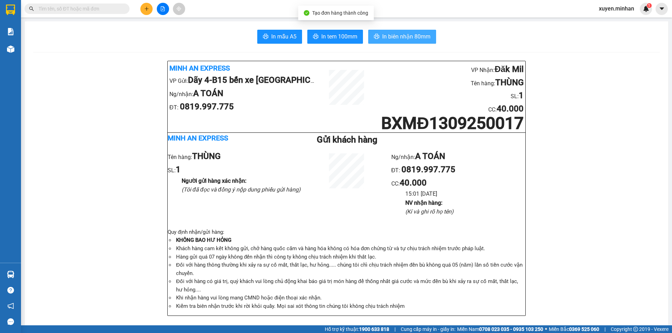
click at [409, 35] on span "In biên nhận 80mm" at bounding box center [406, 36] width 48 height 9
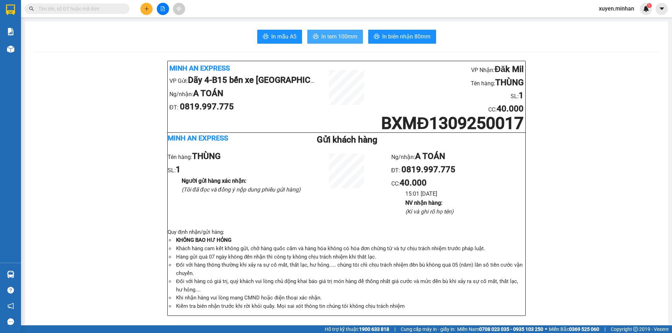
click at [325, 35] on span "In tem 100mm" at bounding box center [339, 36] width 36 height 9
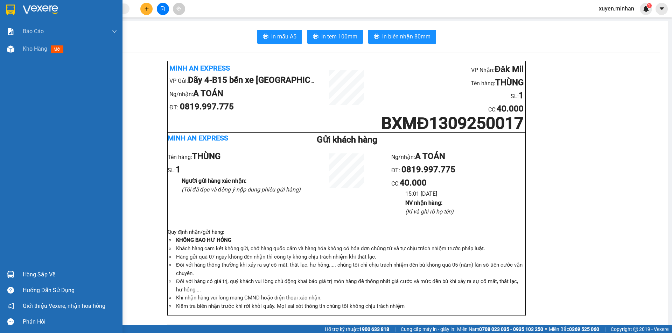
click at [9, 9] on img at bounding box center [10, 10] width 9 height 10
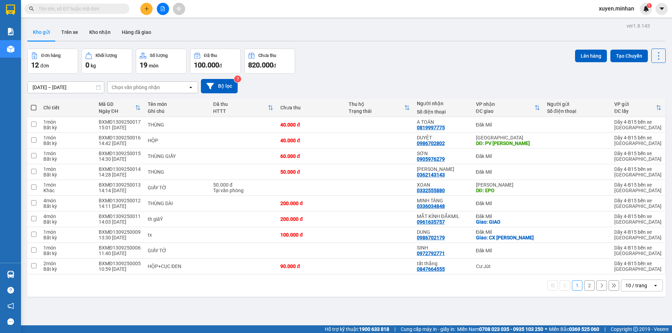
click at [359, 45] on div "ver 1.8.143 Kho gửi Trên xe Kho nhận Hàng đã giao Đơn hàng 12 đơn Khối lượng 0 …" at bounding box center [346, 187] width 644 height 333
click at [75, 85] on input "[DATE] – [DATE]" at bounding box center [66, 87] width 76 height 11
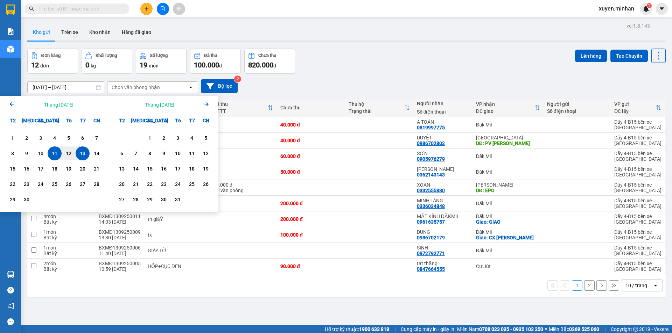
click at [85, 157] on div "13" at bounding box center [83, 153] width 10 height 8
click at [84, 156] on div "13" at bounding box center [83, 153] width 10 height 8
type input "[DATE] – [DATE]"
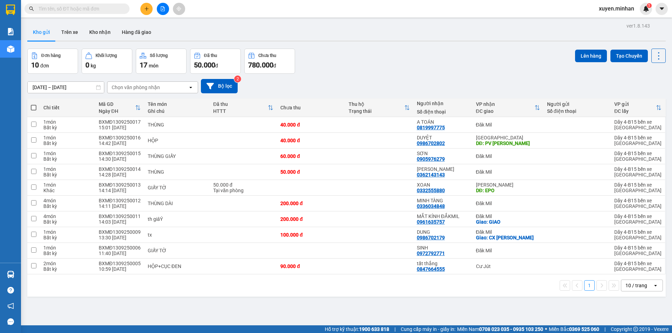
click at [367, 51] on div "Đơn hàng 10 đơn Khối lượng 0 kg Số lượng 17 món Đã thu 50.000 đ Chưa thu 780.00…" at bounding box center [346, 61] width 638 height 25
click at [354, 72] on div "Đơn hàng 10 đơn Khối lượng 0 kg Số lượng 17 món Đã thu 50.000 đ Chưa thu 780.00…" at bounding box center [346, 61] width 638 height 25
click at [331, 30] on div "Kho gửi Trên xe Kho nhận Hàng đã giao" at bounding box center [346, 33] width 638 height 19
click at [371, 73] on div "Đơn hàng 10 đơn Khối lượng 0 kg Số lượng 17 món Đã thu 50.000 đ Chưa thu 780.00…" at bounding box center [346, 61] width 638 height 25
click at [72, 36] on button "Trên xe" at bounding box center [70, 32] width 28 height 17
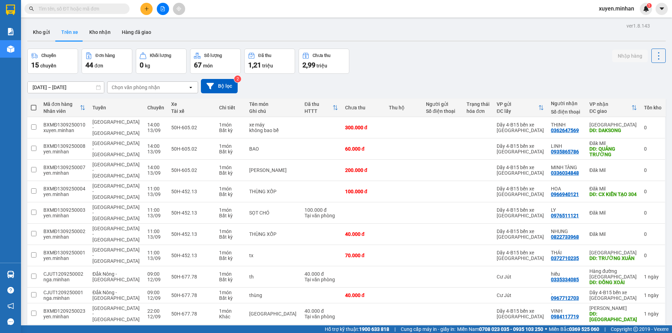
click at [75, 87] on input "[DATE] – [DATE]" at bounding box center [66, 87] width 76 height 11
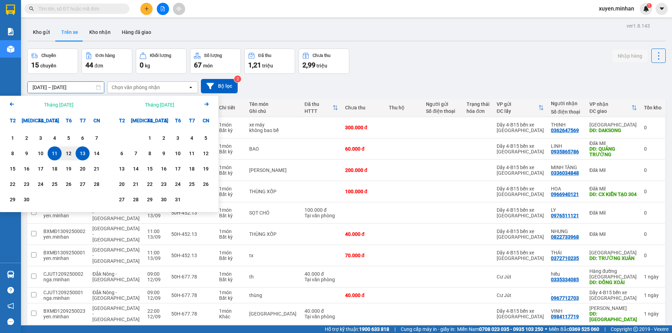
click at [81, 154] on div "13" at bounding box center [83, 153] width 10 height 8
click at [81, 153] on div "13" at bounding box center [83, 153] width 10 height 8
type input "[DATE] – [DATE]"
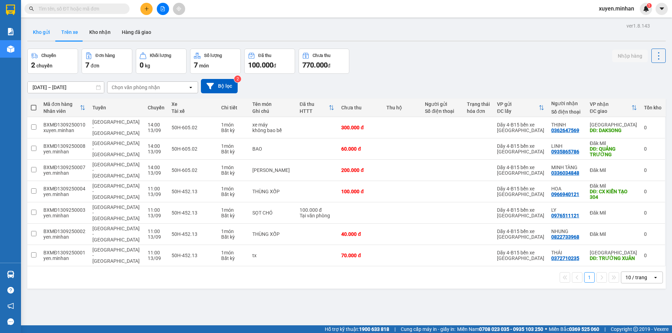
click at [37, 33] on button "Kho gửi" at bounding box center [41, 32] width 28 height 17
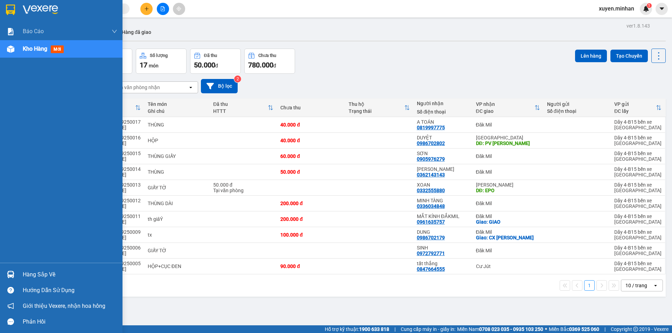
click at [10, 12] on img at bounding box center [10, 10] width 9 height 10
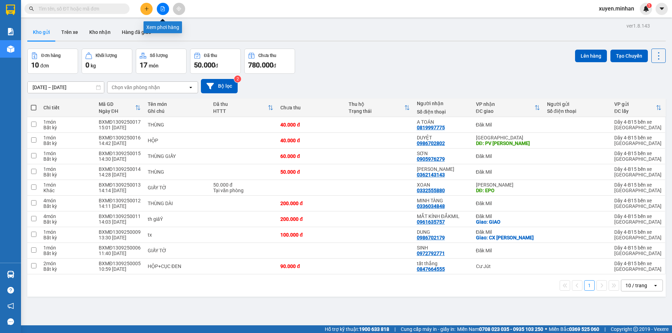
click at [165, 13] on button at bounding box center [163, 9] width 12 height 12
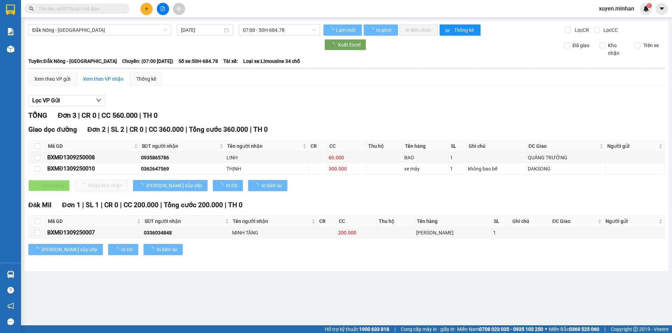
click at [258, 33] on span "07:00 - 50H-684.78" at bounding box center [279, 30] width 73 height 10
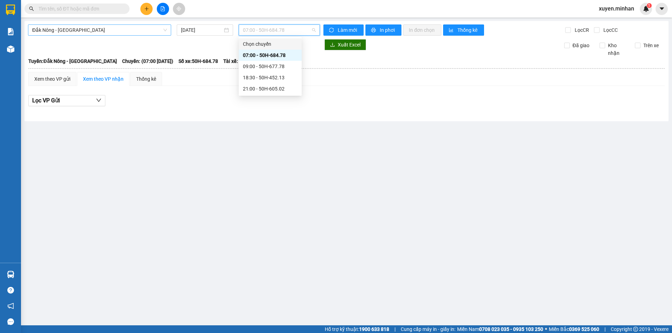
click at [146, 34] on span "Đắk Nông - [GEOGRAPHIC_DATA]" at bounding box center [99, 30] width 135 height 10
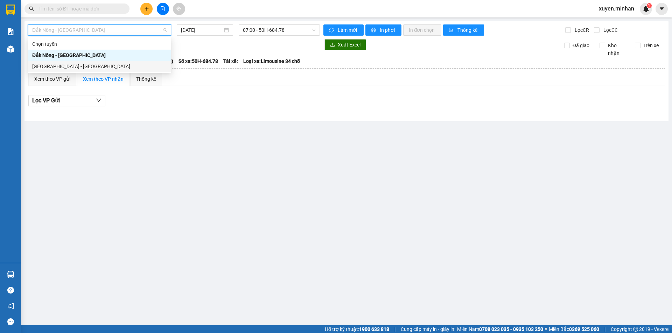
click at [118, 69] on div "[GEOGRAPHIC_DATA] - [GEOGRAPHIC_DATA]" at bounding box center [99, 67] width 135 height 8
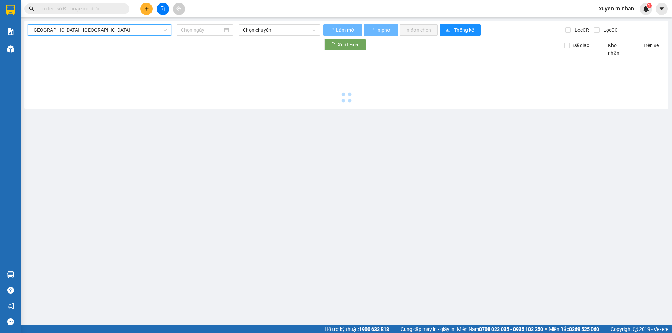
type input "[DATE]"
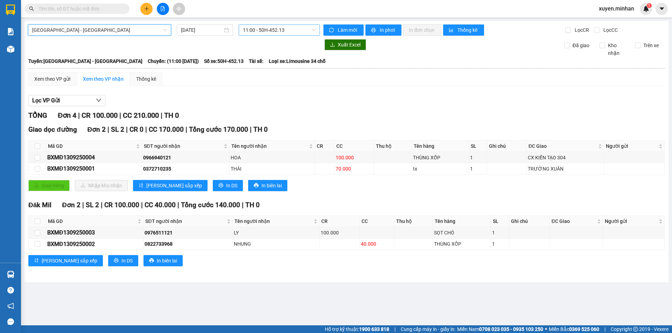
click at [266, 28] on span "11:00 - 50H-452.13" at bounding box center [279, 30] width 73 height 10
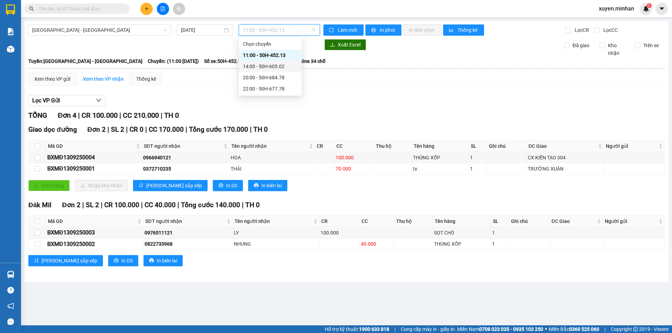
click at [263, 63] on div "14:00 - 50H-605.02" at bounding box center [270, 67] width 55 height 8
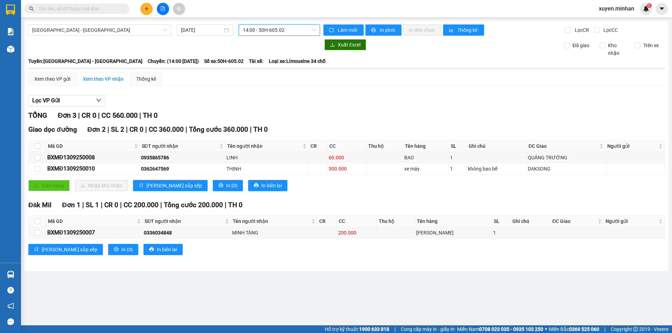
click at [259, 30] on span "14:00 - 50H-605.02" at bounding box center [279, 30] width 73 height 10
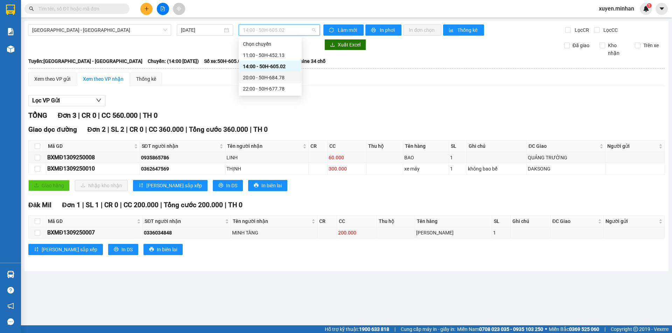
click at [261, 79] on div "20:00 - 50H-684.78" at bounding box center [270, 78] width 55 height 8
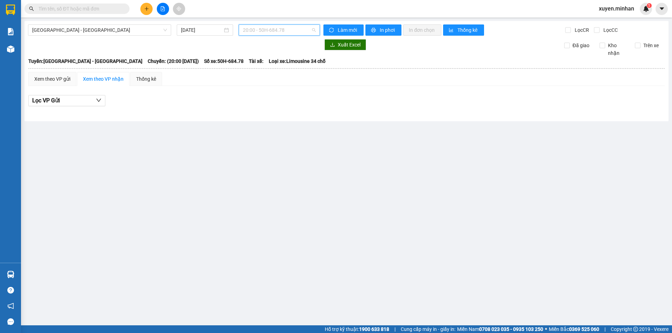
click at [259, 31] on span "20:00 - 50H-684.78" at bounding box center [279, 30] width 73 height 10
drag, startPoint x: 257, startPoint y: 90, endPoint x: 147, endPoint y: 53, distance: 116.3
click at [256, 90] on div "22:00 - 50H-677.78" at bounding box center [270, 89] width 55 height 8
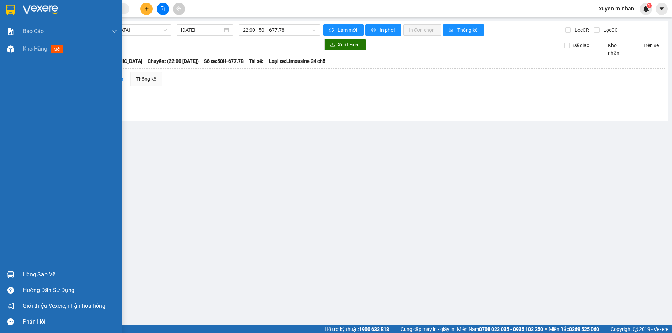
click at [9, 9] on img at bounding box center [10, 10] width 9 height 10
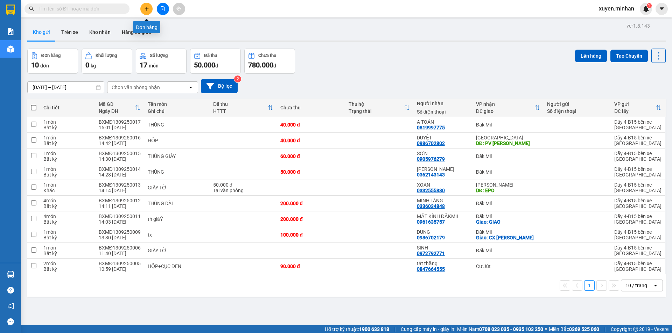
click at [143, 9] on button at bounding box center [146, 9] width 12 height 12
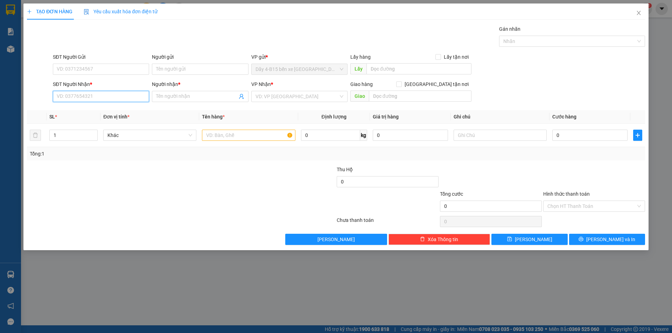
click at [80, 98] on input "SĐT Người Nhận *" at bounding box center [101, 96] width 96 height 11
click at [93, 122] on div "0397740782 - ly" at bounding box center [101, 122] width 88 height 8
type input "0397740782"
type input "ly"
type input "thuận nam"
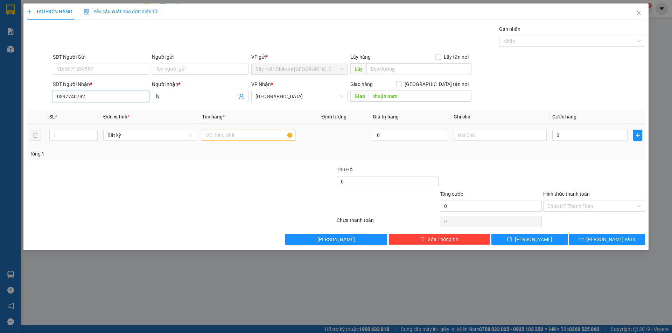
type input "0397740782"
click at [213, 134] on input "text" at bounding box center [248, 135] width 93 height 11
type input "thùng"
click at [209, 170] on div at bounding box center [129, 178] width 206 height 24
click at [77, 135] on input "1" at bounding box center [74, 135] width 48 height 10
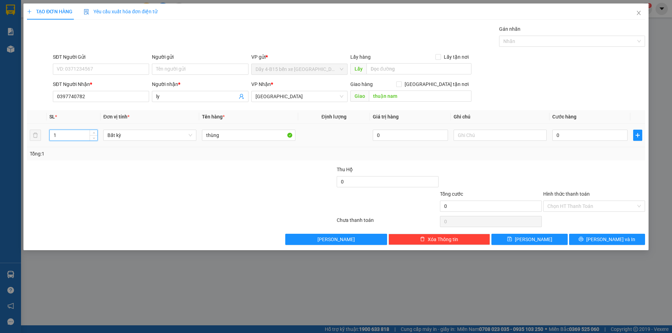
click at [77, 135] on input "1" at bounding box center [74, 135] width 48 height 10
type input "3"
click at [587, 132] on input "0" at bounding box center [589, 135] width 75 height 11
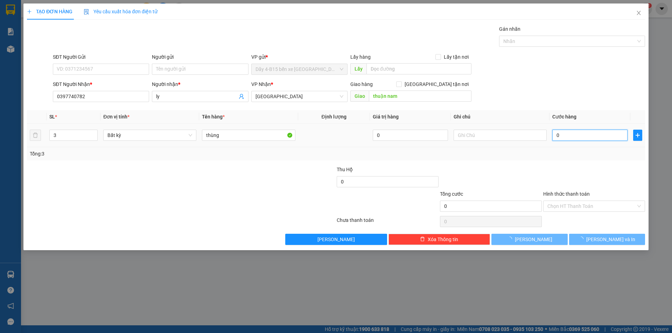
click at [587, 132] on input "0" at bounding box center [589, 135] width 75 height 11
type input "1"
type input "15"
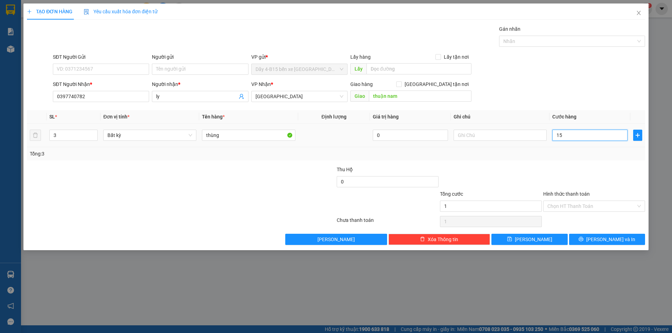
type input "15"
type input "150"
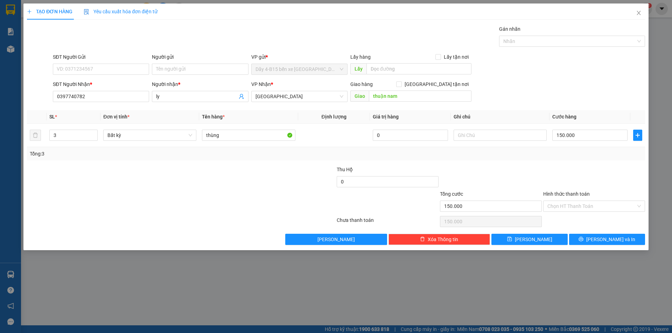
click at [606, 176] on div at bounding box center [593, 178] width 103 height 24
click at [622, 242] on button "[PERSON_NAME] và In" at bounding box center [607, 239] width 76 height 11
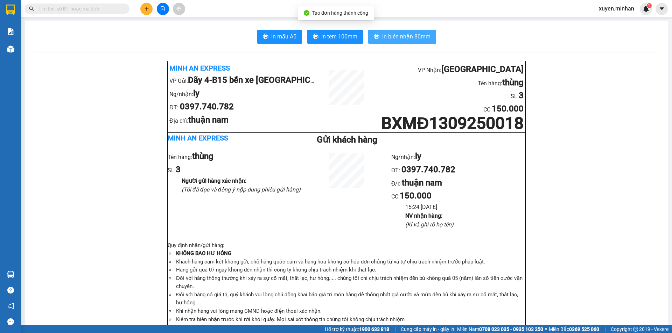
click at [426, 35] on span "In biên nhận 80mm" at bounding box center [406, 36] width 48 height 9
click at [96, 12] on input "text" at bounding box center [79, 9] width 83 height 8
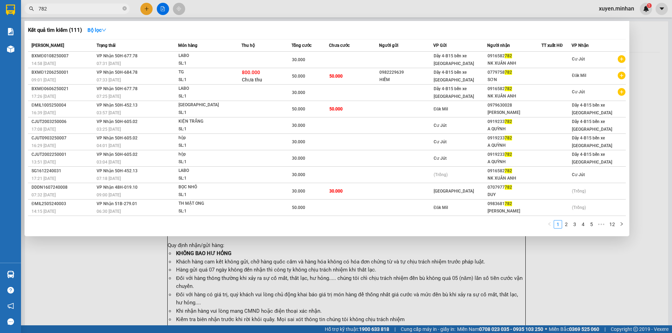
click at [39, 11] on input "782" at bounding box center [79, 9] width 83 height 8
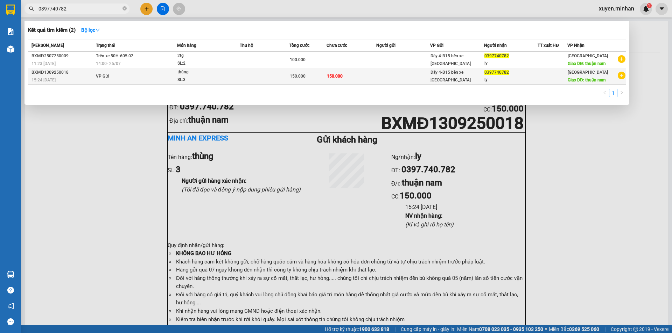
type input "0397740782"
click at [289, 78] on td at bounding box center [265, 76] width 50 height 16
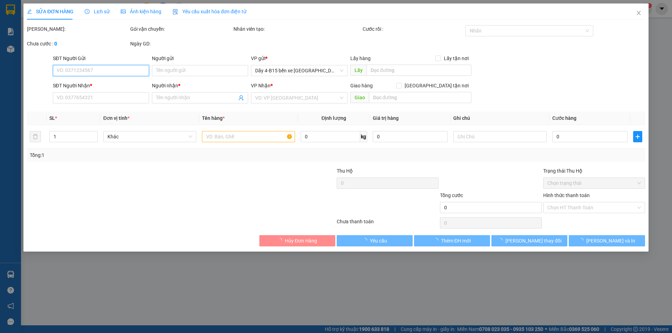
type input "0397740782"
type input "ly"
type input "thuận nam"
type input "150.000"
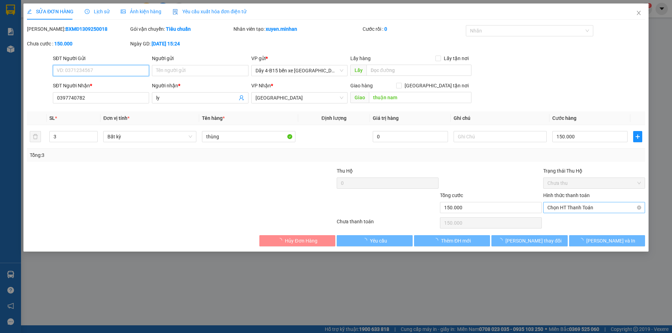
click at [593, 208] on span "Chọn HT Thanh Toán" at bounding box center [593, 208] width 93 height 10
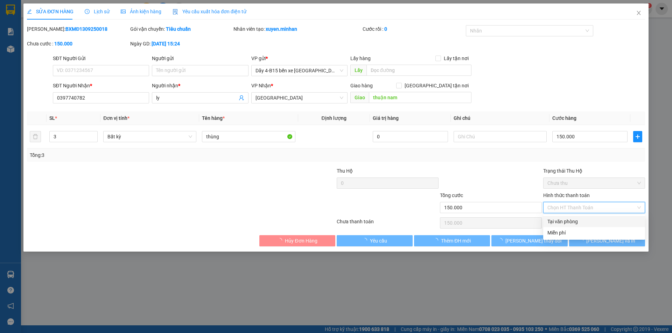
click at [578, 224] on div "Tại văn phòng" at bounding box center [593, 222] width 93 height 8
type input "0"
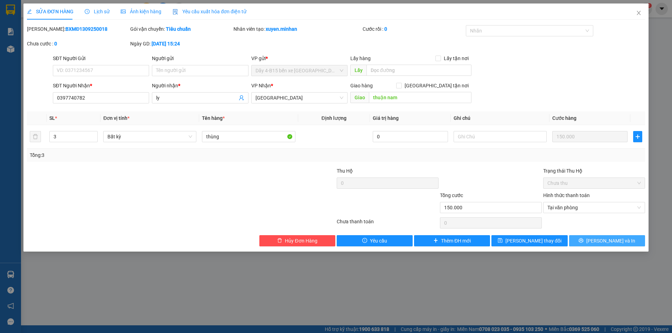
click at [594, 245] on button "[PERSON_NAME] và In" at bounding box center [607, 240] width 76 height 11
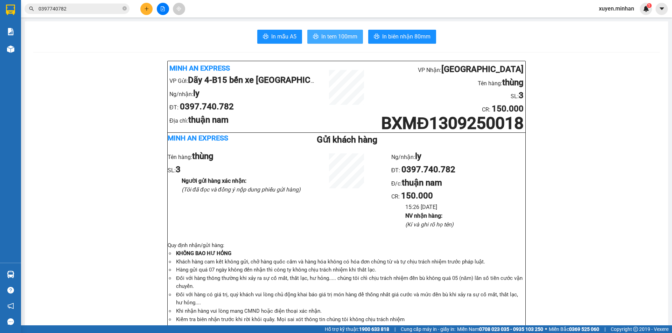
click at [340, 34] on span "In tem 100mm" at bounding box center [339, 36] width 36 height 9
click at [151, 10] on button at bounding box center [146, 9] width 12 height 12
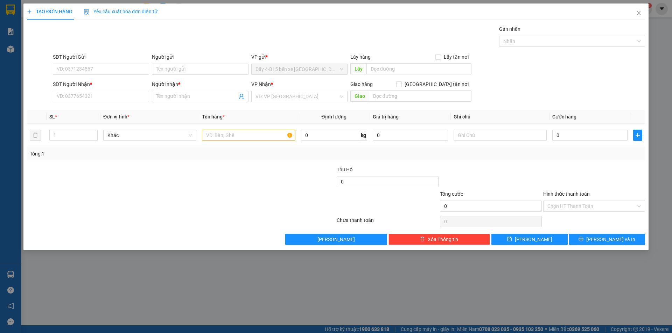
click at [104, 102] on div "SĐT Người Nhận * VD: 0377654321" at bounding box center [101, 92] width 96 height 24
click at [105, 98] on input "SĐT Người Nhận *" at bounding box center [101, 96] width 96 height 11
click at [105, 98] on input "436" at bounding box center [101, 96] width 96 height 11
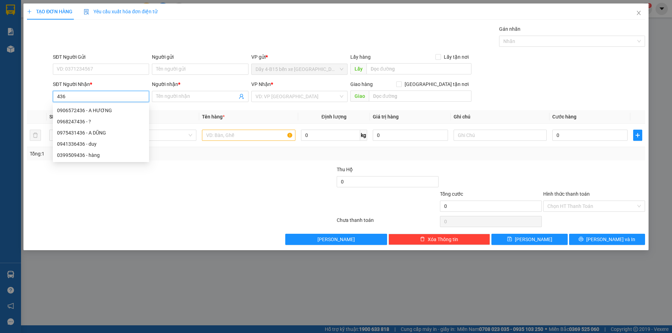
click at [106, 92] on input "436" at bounding box center [101, 96] width 96 height 11
drag, startPoint x: 106, startPoint y: 109, endPoint x: 232, endPoint y: 153, distance: 132.8
click at [108, 111] on div "0906572436 - A HƯƠNG" at bounding box center [101, 111] width 88 height 8
type input "0906572436"
type input "A HƯƠNG"
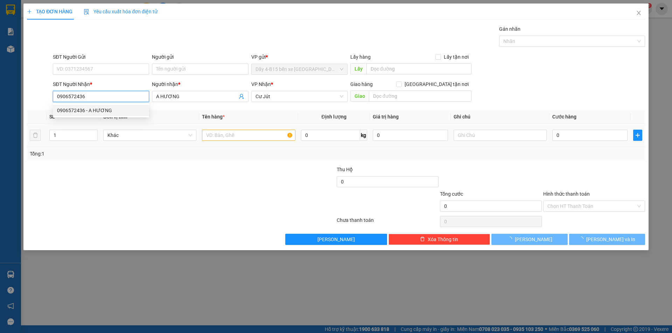
type input "0906572436"
click at [245, 134] on input "text" at bounding box center [248, 135] width 93 height 11
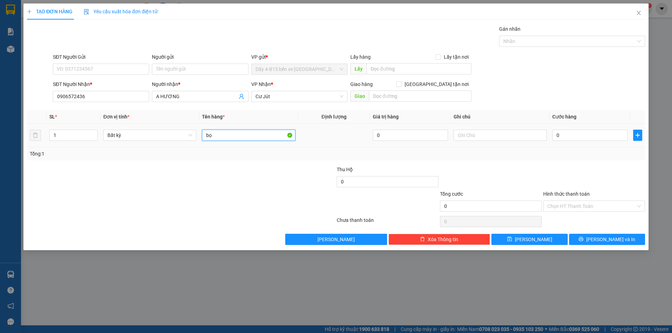
type input "bọc"
click at [587, 134] on input "0" at bounding box center [589, 135] width 75 height 11
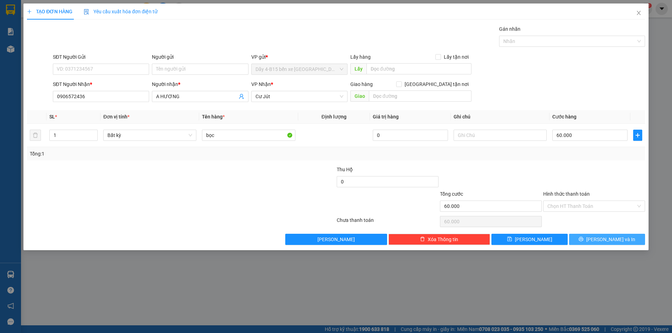
drag, startPoint x: 616, startPoint y: 239, endPoint x: 611, endPoint y: 233, distance: 7.7
click at [616, 239] on span "[PERSON_NAME] và In" at bounding box center [610, 240] width 49 height 8
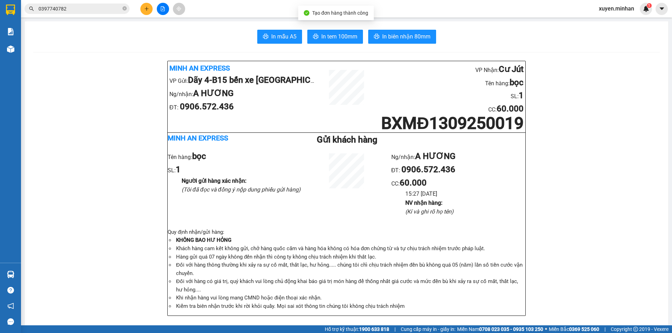
click at [409, 35] on span "In biên nhận 80mm" at bounding box center [406, 36] width 48 height 9
click at [353, 37] on span "In tem 100mm" at bounding box center [339, 36] width 36 height 9
click at [147, 9] on icon "plus" at bounding box center [146, 8] width 5 height 5
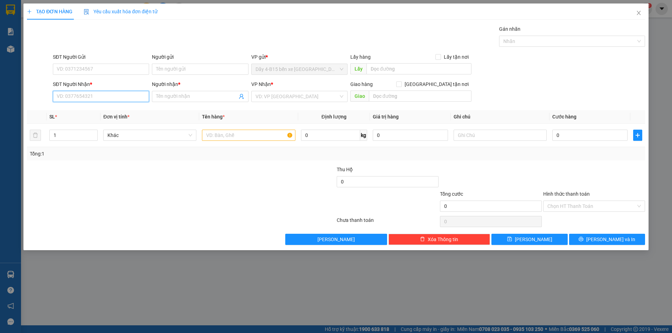
click at [89, 97] on input "SĐT Người Nhận *" at bounding box center [101, 96] width 96 height 11
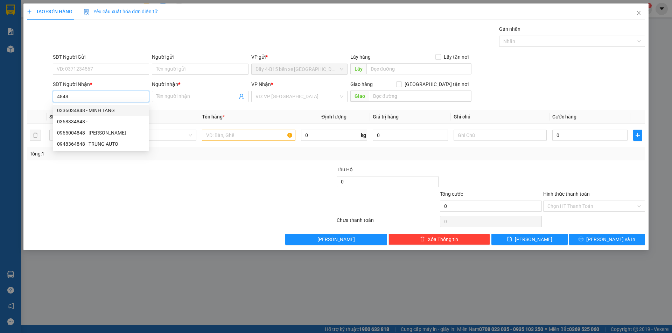
drag, startPoint x: 70, startPoint y: 96, endPoint x: 40, endPoint y: 97, distance: 29.4
click at [40, 97] on div "SĐT Người Nhận * 4848 Người nhận * Tên người nhận VP Nhận * VD: VP [GEOGRAPHIC_…" at bounding box center [335, 92] width 619 height 24
drag, startPoint x: 78, startPoint y: 97, endPoint x: 48, endPoint y: 90, distance: 30.6
click at [49, 90] on div "SĐT Người Nhận * 0707 Người nhận * Tên người nhận VP Nhận * VD: VP [GEOGRAPHIC_…" at bounding box center [335, 92] width 619 height 24
click at [92, 114] on div "0799740848 - [PERSON_NAME]" at bounding box center [101, 111] width 88 height 8
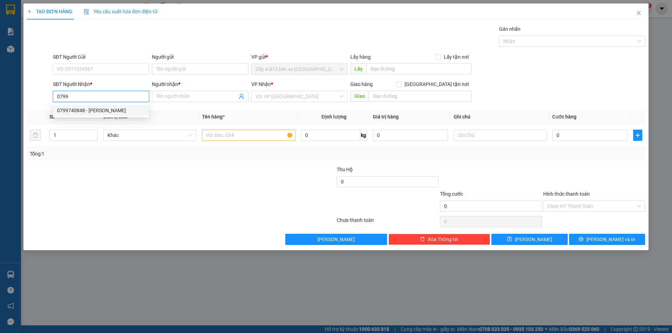
type input "0799740848"
type input "[PERSON_NAME]"
type input "0799740848"
click at [218, 135] on input "text" at bounding box center [248, 135] width 93 height 11
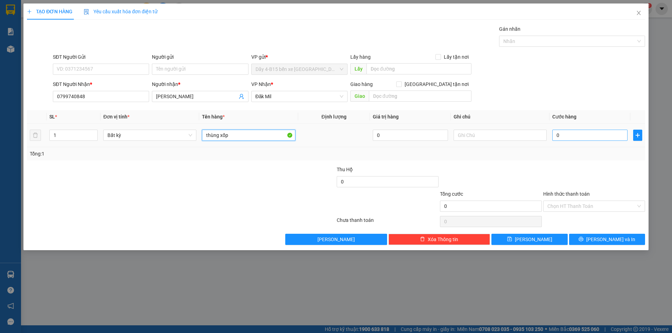
type input "thùng xốp"
click at [571, 136] on input "0" at bounding box center [589, 135] width 75 height 11
type input "1"
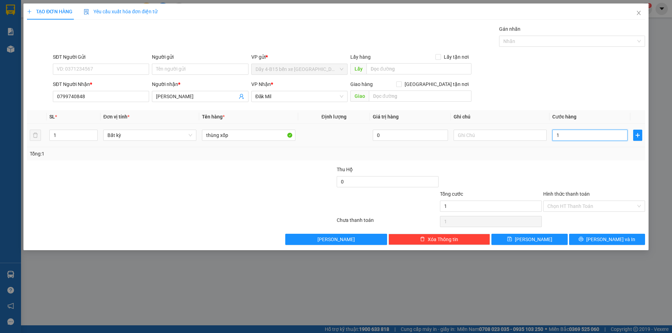
type input "1"
type input "10"
type input "100"
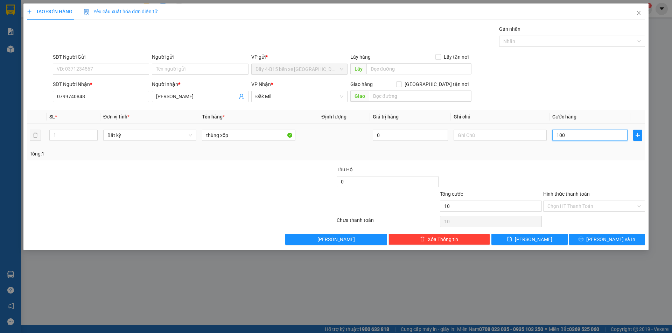
type input "100"
type input "100.000"
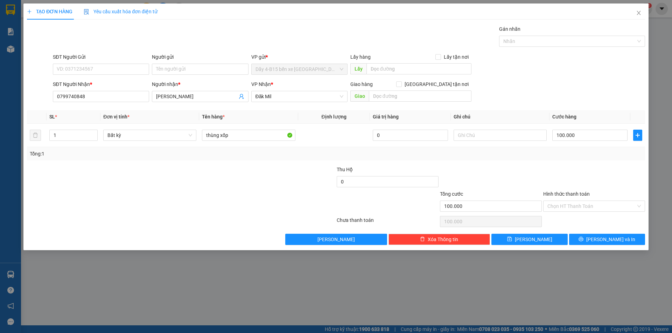
click at [585, 171] on div at bounding box center [593, 178] width 103 height 24
click at [612, 237] on span "[PERSON_NAME] và In" at bounding box center [610, 240] width 49 height 8
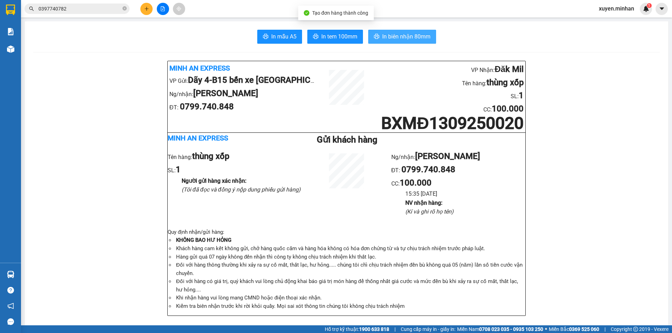
click at [407, 32] on span "In biên nhận 80mm" at bounding box center [406, 36] width 48 height 9
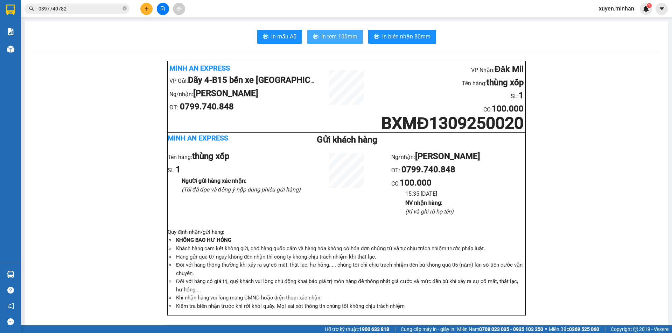
click at [332, 36] on span "In tem 100mm" at bounding box center [339, 36] width 36 height 9
click at [146, 11] on icon "plus" at bounding box center [146, 8] width 5 height 5
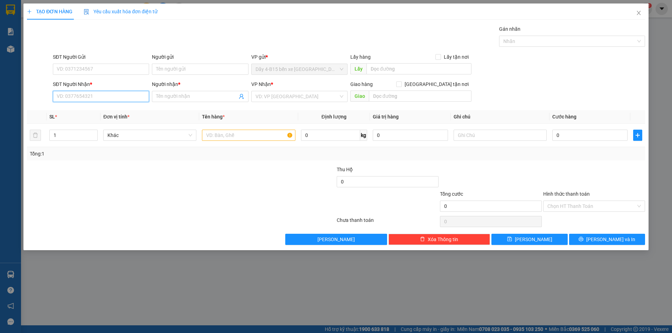
click at [98, 94] on input "SĐT Người Nhận *" at bounding box center [101, 96] width 96 height 11
click at [97, 93] on input "683" at bounding box center [101, 96] width 96 height 11
click at [105, 110] on div "0973832683 - C NGÂN" at bounding box center [101, 111] width 88 height 8
type input "0973832683"
type input "C NGÂN"
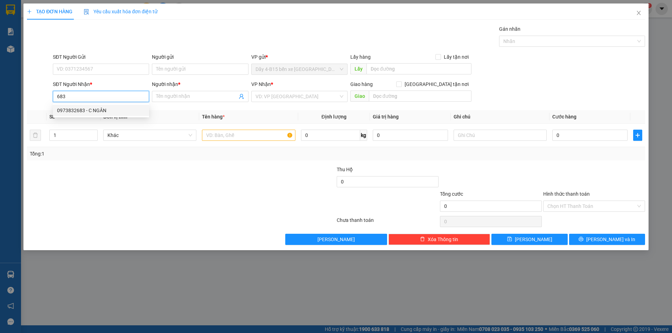
checkbox input "true"
type input "TT"
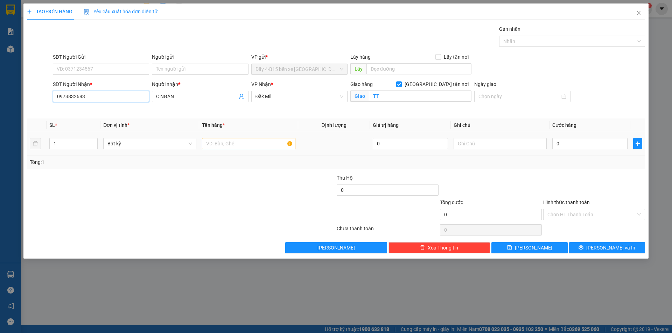
type input "0973832683"
click at [245, 151] on td at bounding box center [248, 143] width 99 height 23
click at [243, 144] on input "text" at bounding box center [248, 143] width 93 height 11
type input "bọc"
click at [568, 144] on input "0" at bounding box center [589, 143] width 75 height 11
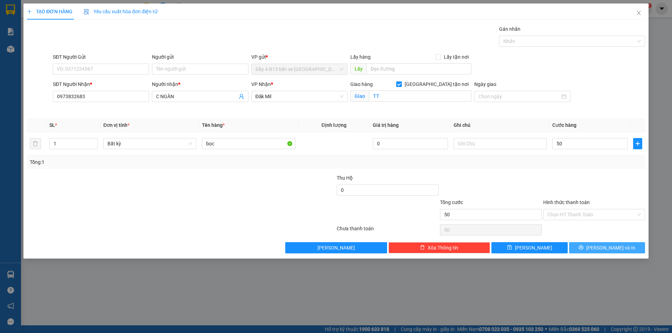
click at [619, 246] on span "[PERSON_NAME] và In" at bounding box center [610, 248] width 49 height 8
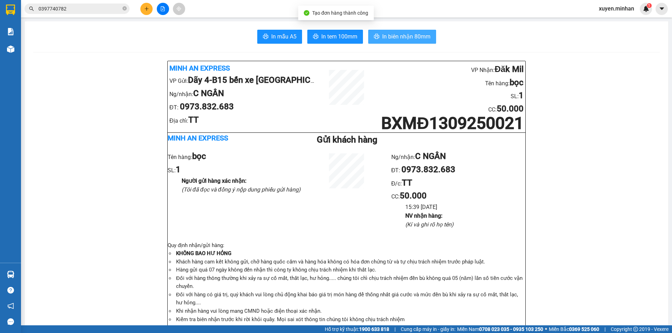
click at [418, 41] on span "In biên nhận 80mm" at bounding box center [406, 36] width 48 height 9
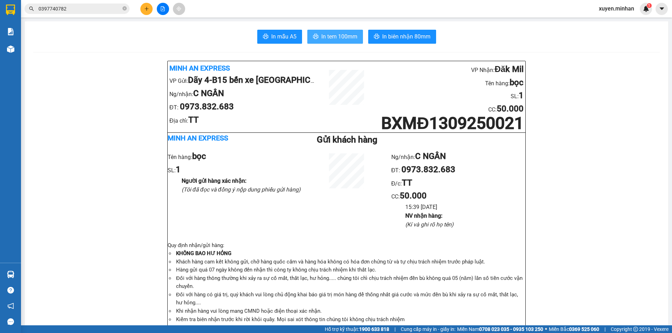
click at [331, 41] on span "In tem 100mm" at bounding box center [339, 36] width 36 height 9
click at [147, 10] on icon "plus" at bounding box center [146, 8] width 5 height 5
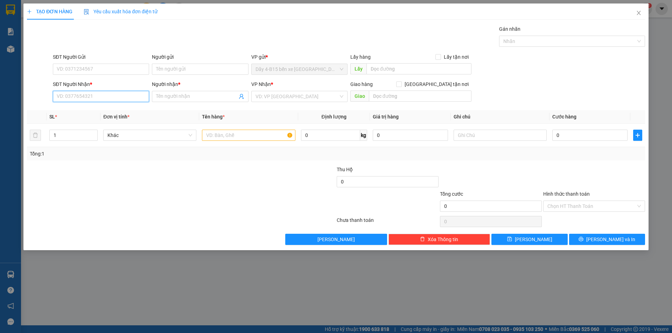
click at [86, 92] on input "SĐT Người Nhận *" at bounding box center [101, 96] width 96 height 11
click at [94, 111] on div "0326864241 - TRANG" at bounding box center [101, 111] width 88 height 8
type input "0326864241"
type input "TRANG"
type input "0326864241"
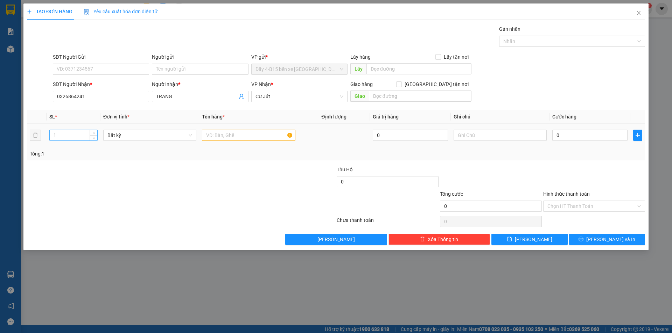
click at [86, 133] on input "1" at bounding box center [74, 135] width 48 height 10
type input "2"
click at [220, 136] on input "text" at bounding box center [248, 135] width 93 height 11
type input "bao"
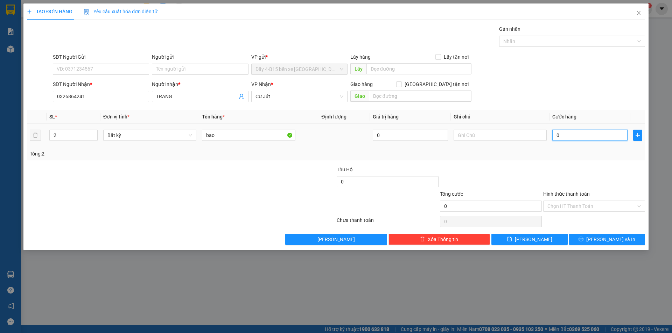
click at [564, 136] on input "0" at bounding box center [589, 135] width 75 height 11
type input "1"
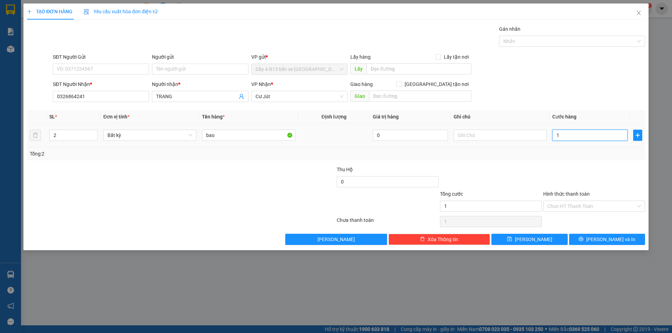
type input "12"
click at [625, 167] on div at bounding box center [593, 178] width 103 height 24
click at [608, 239] on span "[PERSON_NAME] và In" at bounding box center [610, 240] width 49 height 8
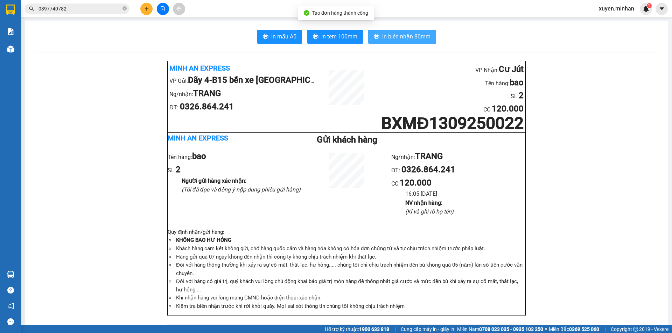
click at [418, 33] on span "In biên nhận 80mm" at bounding box center [406, 36] width 48 height 9
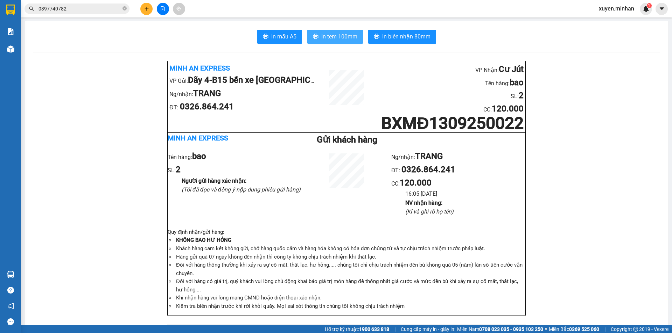
click at [337, 37] on span "In tem 100mm" at bounding box center [339, 36] width 36 height 9
click at [146, 8] on icon "plus" at bounding box center [146, 8] width 5 height 5
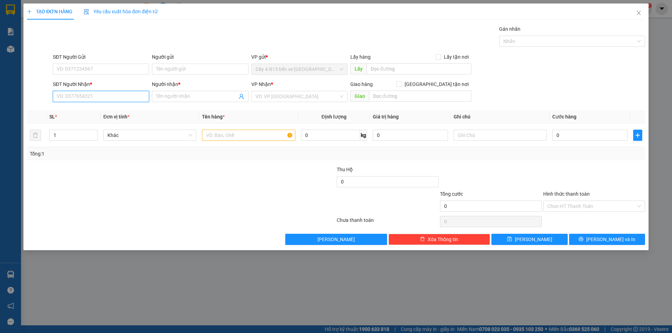
click at [98, 98] on input "SĐT Người Nhận *" at bounding box center [101, 96] width 96 height 11
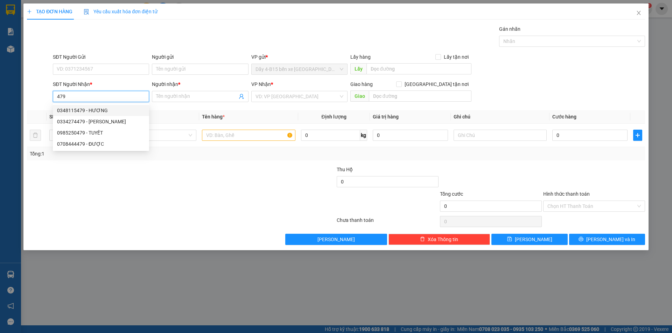
click at [91, 99] on input "479" at bounding box center [101, 96] width 96 height 11
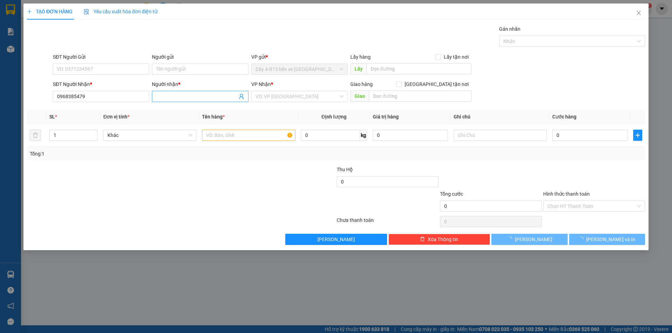
click at [185, 99] on input "Người nhận *" at bounding box center [196, 97] width 81 height 8
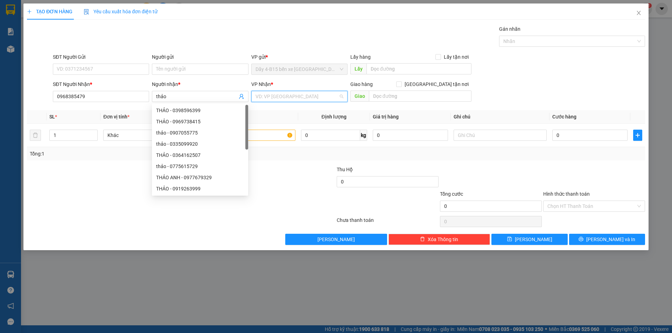
click at [314, 94] on input "search" at bounding box center [296, 96] width 83 height 10
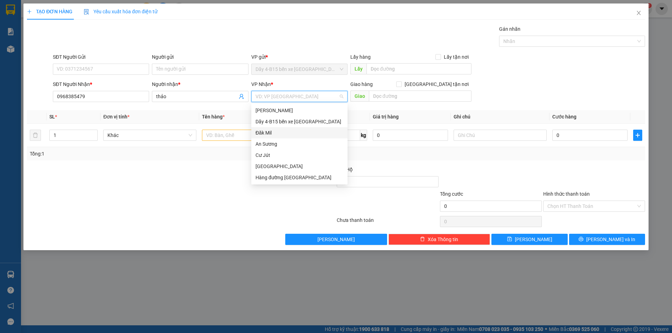
click at [302, 131] on div "Đăk Mil" at bounding box center [299, 133] width 88 height 8
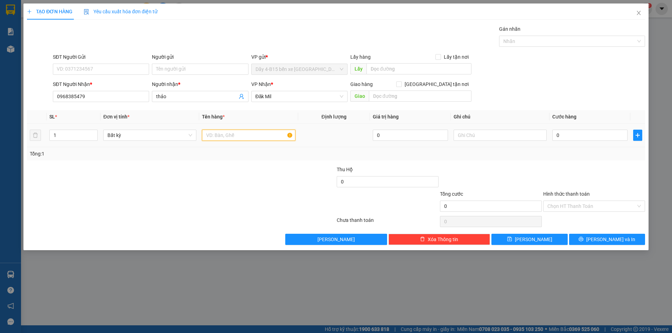
click at [279, 136] on input "text" at bounding box center [248, 135] width 93 height 11
click at [469, 141] on input "text" at bounding box center [499, 135] width 93 height 11
click at [587, 136] on input "0" at bounding box center [589, 135] width 75 height 11
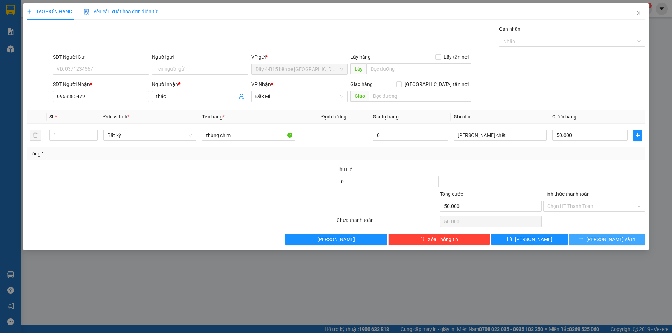
click at [592, 241] on button "[PERSON_NAME] và In" at bounding box center [607, 239] width 76 height 11
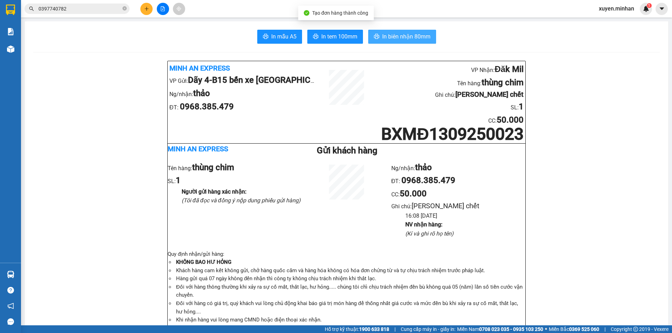
click at [427, 37] on button "In biên nhận 80mm" at bounding box center [402, 37] width 68 height 14
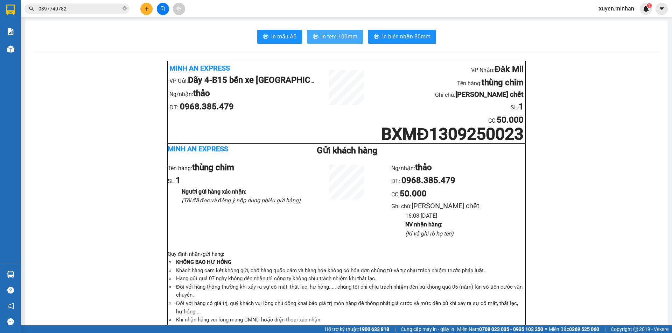
click at [323, 36] on span "In tem 100mm" at bounding box center [339, 36] width 36 height 9
click at [148, 12] on button at bounding box center [146, 9] width 12 height 12
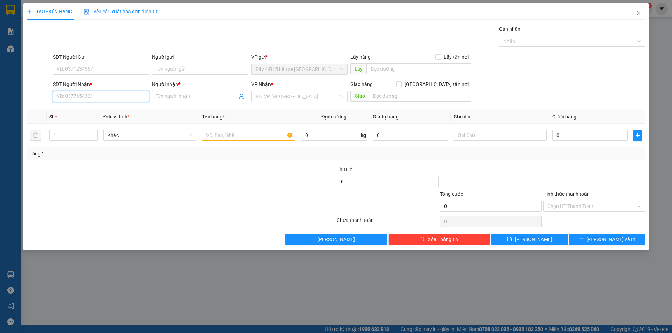
click at [86, 96] on input "SĐT Người Nhận *" at bounding box center [101, 96] width 96 height 11
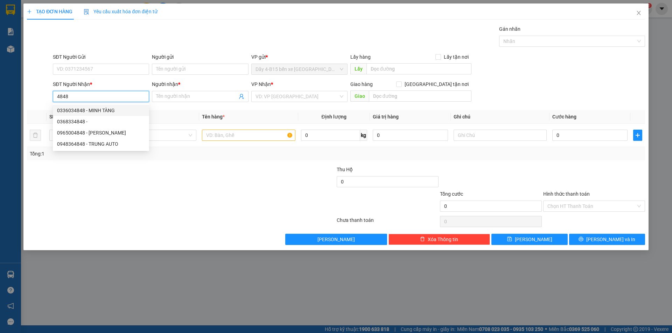
click at [97, 110] on div "0336034848 - MINH TÀNG" at bounding box center [101, 111] width 88 height 8
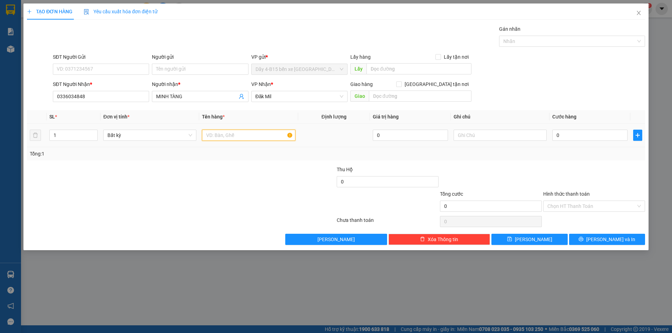
click at [220, 134] on input "text" at bounding box center [248, 135] width 93 height 11
click at [575, 134] on input "0" at bounding box center [589, 135] width 75 height 11
click at [587, 158] on div "Tổng: 1" at bounding box center [336, 153] width 618 height 13
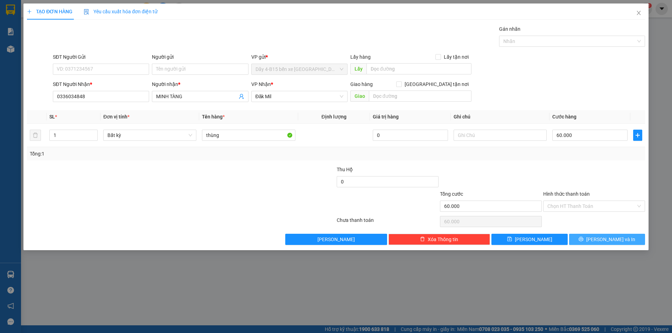
click at [600, 241] on button "[PERSON_NAME] và In" at bounding box center [607, 239] width 76 height 11
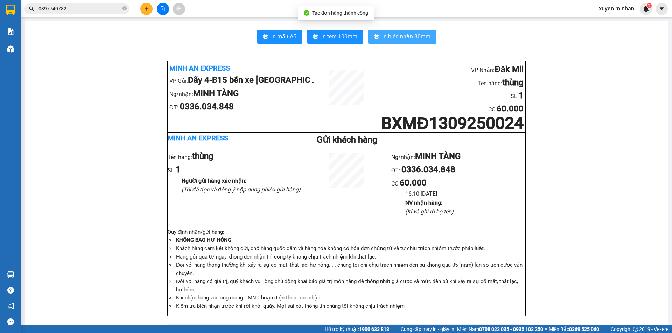
click at [382, 35] on span "In biên nhận 80mm" at bounding box center [406, 36] width 48 height 9
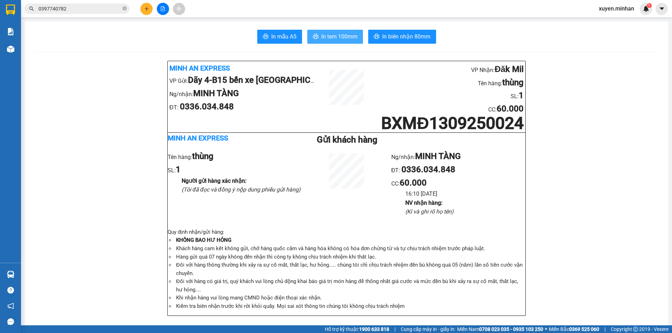
click at [341, 36] on span "In tem 100mm" at bounding box center [339, 36] width 36 height 9
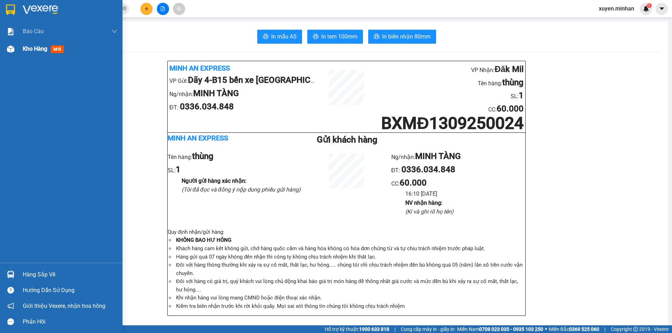
click at [9, 49] on img at bounding box center [10, 48] width 7 height 7
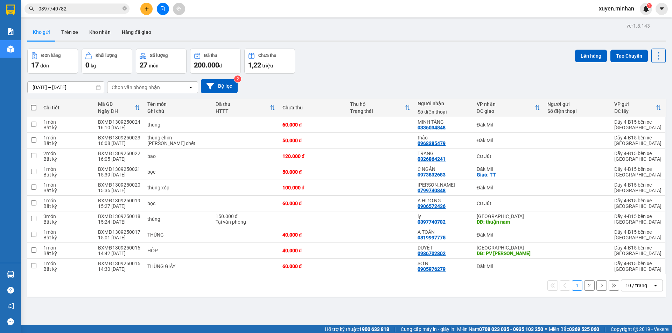
click at [630, 287] on div "10 / trang" at bounding box center [636, 285] width 22 height 7
click at [631, 268] on span "100 / trang" at bounding box center [633, 270] width 25 height 7
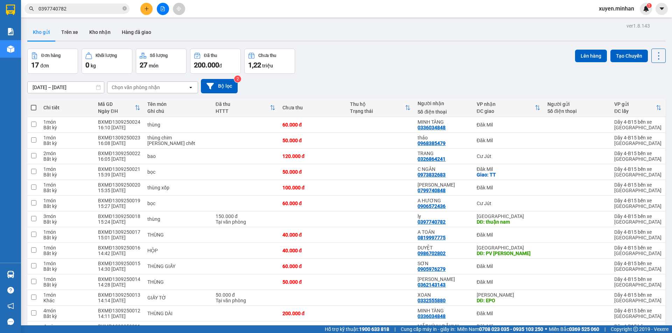
click at [162, 9] on icon "file-add" at bounding box center [162, 8] width 5 height 5
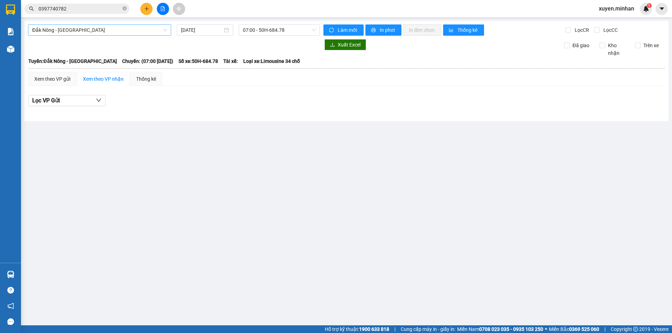
click at [53, 29] on span "Đắk Nông - [GEOGRAPHIC_DATA]" at bounding box center [99, 30] width 135 height 10
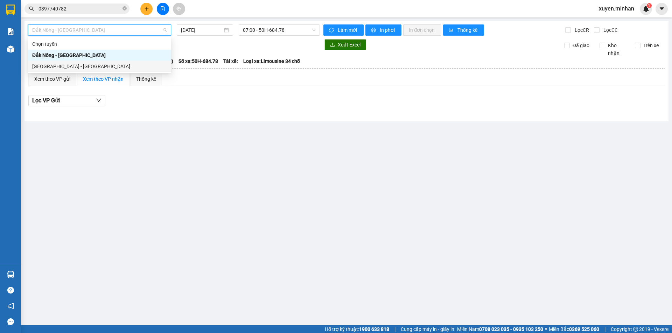
click at [59, 68] on div "[GEOGRAPHIC_DATA] - [GEOGRAPHIC_DATA]" at bounding box center [99, 67] width 135 height 8
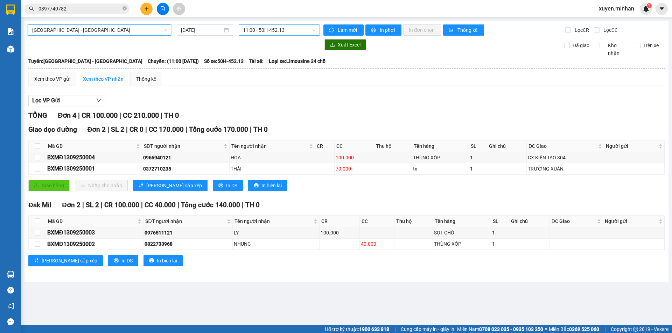
click at [283, 28] on span "11:00 - 50H-452.13" at bounding box center [279, 30] width 73 height 10
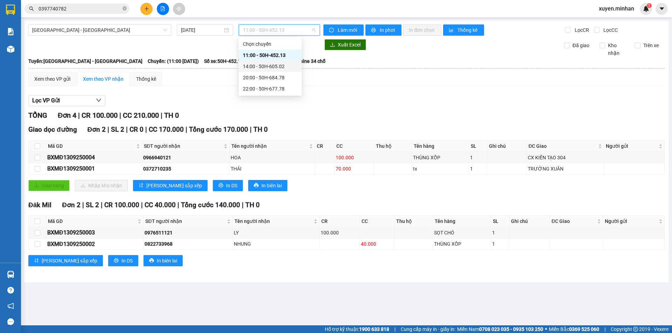
click at [274, 66] on div "14:00 - 50H-605.02" at bounding box center [270, 67] width 55 height 8
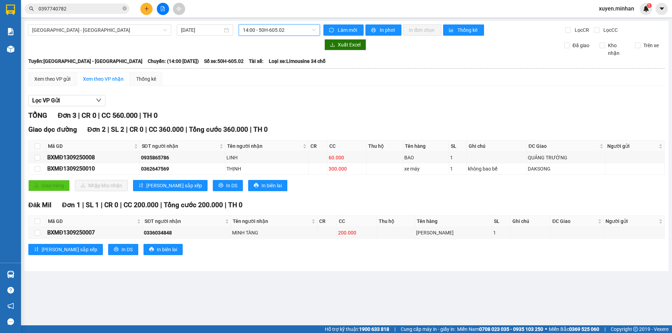
click at [285, 30] on span "14:00 - 50H-605.02" at bounding box center [279, 30] width 73 height 10
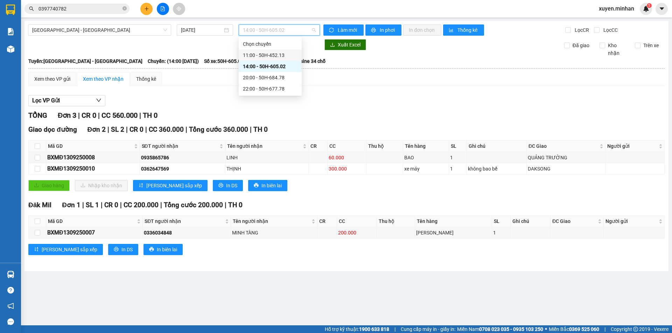
click at [283, 54] on div "11:00 - 50H-452.13" at bounding box center [270, 55] width 55 height 8
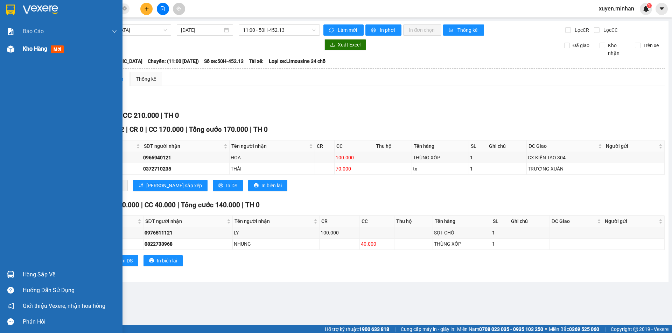
click at [12, 50] on img at bounding box center [10, 48] width 7 height 7
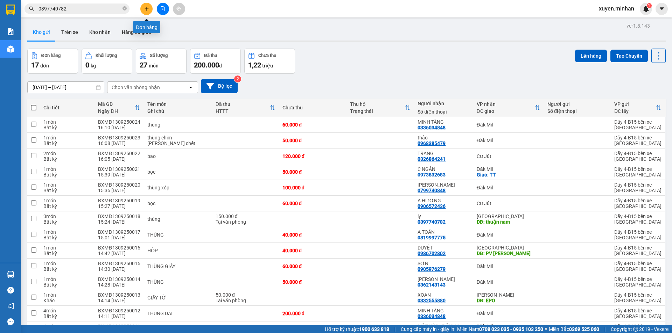
click at [146, 10] on icon "plus" at bounding box center [146, 8] width 5 height 5
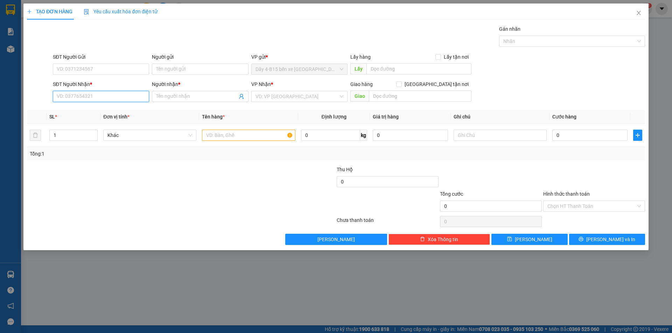
click at [80, 99] on input "SĐT Người Nhận *" at bounding box center [101, 96] width 96 height 11
click at [108, 112] on div "0973832683 - C NGÂN" at bounding box center [101, 111] width 88 height 8
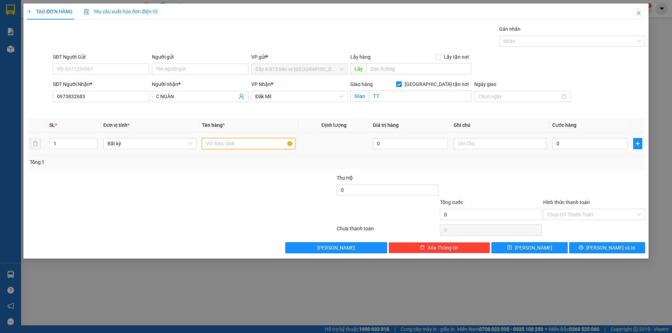
click at [215, 144] on input "text" at bounding box center [248, 143] width 93 height 11
click at [567, 143] on input "0" at bounding box center [589, 143] width 75 height 11
click at [586, 249] on button "[PERSON_NAME] và In" at bounding box center [607, 247] width 76 height 11
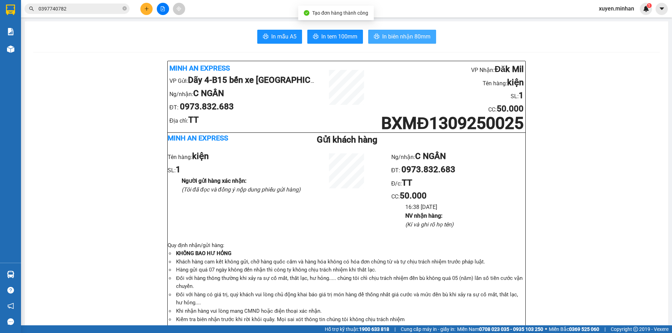
click at [397, 36] on span "In biên nhận 80mm" at bounding box center [406, 36] width 48 height 9
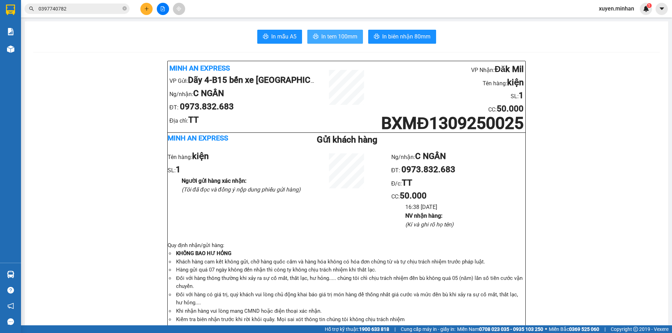
click at [332, 35] on span "In tem 100mm" at bounding box center [339, 36] width 36 height 9
click at [146, 7] on icon "plus" at bounding box center [146, 8] width 5 height 5
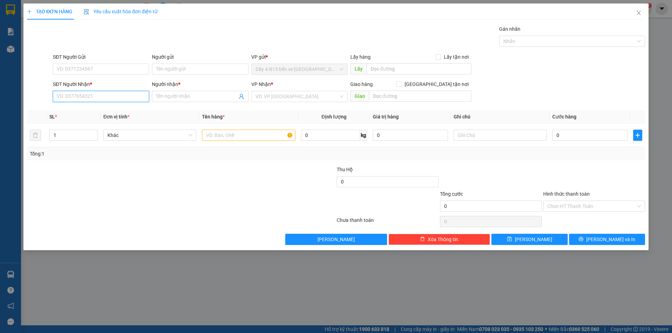
click at [58, 98] on input "SĐT Người Nhận *" at bounding box center [101, 96] width 96 height 11
click at [80, 134] on div "0906999948 - HẬU" at bounding box center [101, 133] width 88 height 8
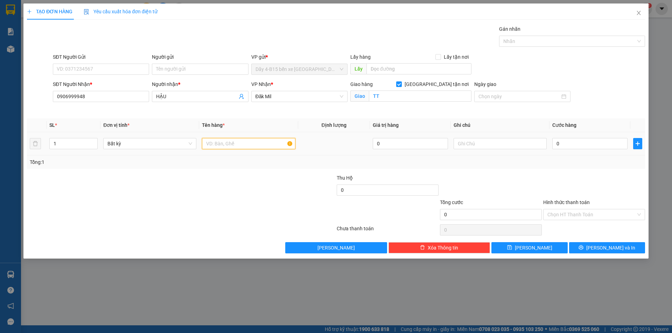
click at [222, 146] on input "text" at bounding box center [248, 143] width 93 height 11
click at [564, 140] on input "0" at bounding box center [589, 143] width 75 height 11
click at [578, 249] on button "[PERSON_NAME] và In" at bounding box center [607, 247] width 76 height 11
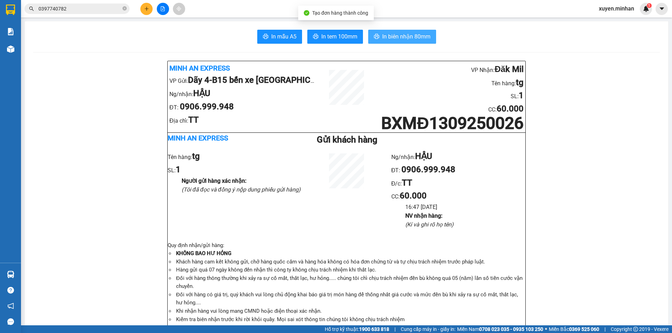
click at [396, 38] on span "In biên nhận 80mm" at bounding box center [406, 36] width 48 height 9
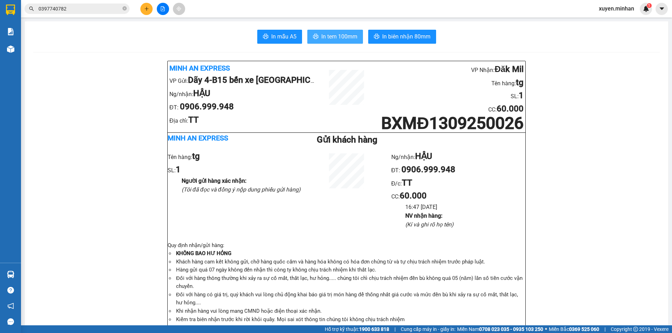
click at [339, 40] on span "In tem 100mm" at bounding box center [339, 36] width 36 height 9
